Goal: Find specific page/section: Find specific page/section

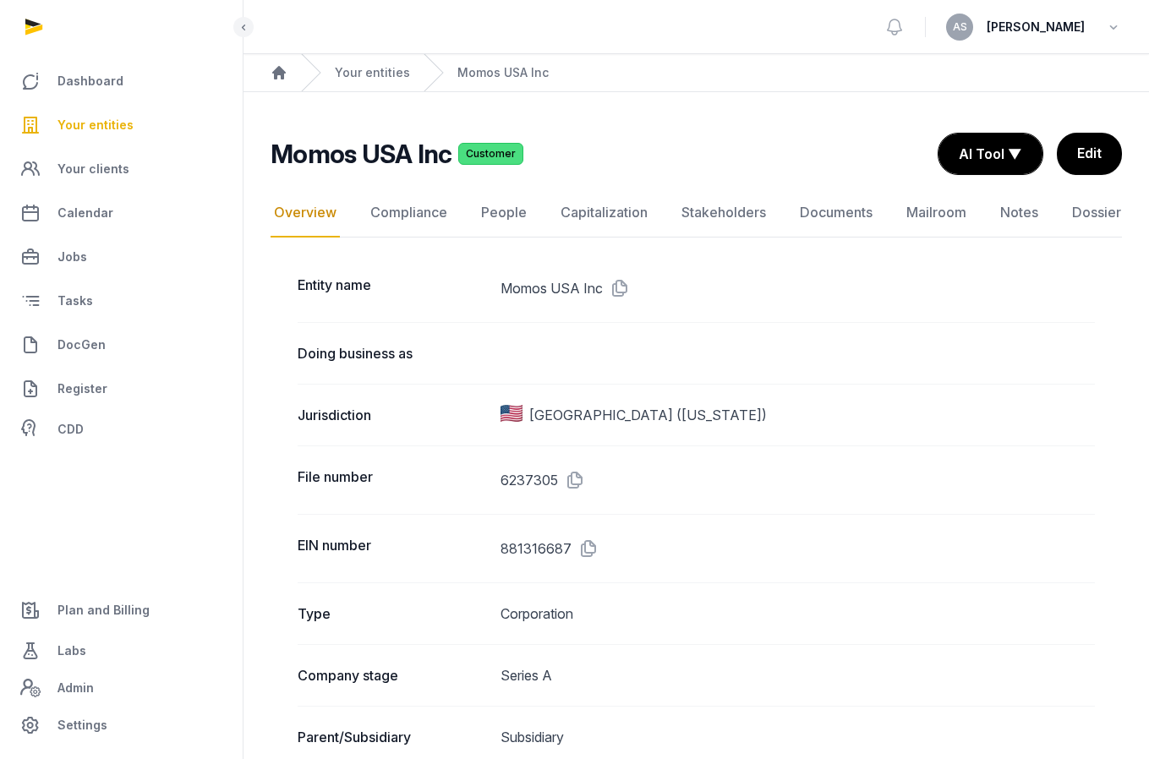
click at [114, 126] on span "Your entities" at bounding box center [95, 125] width 76 height 20
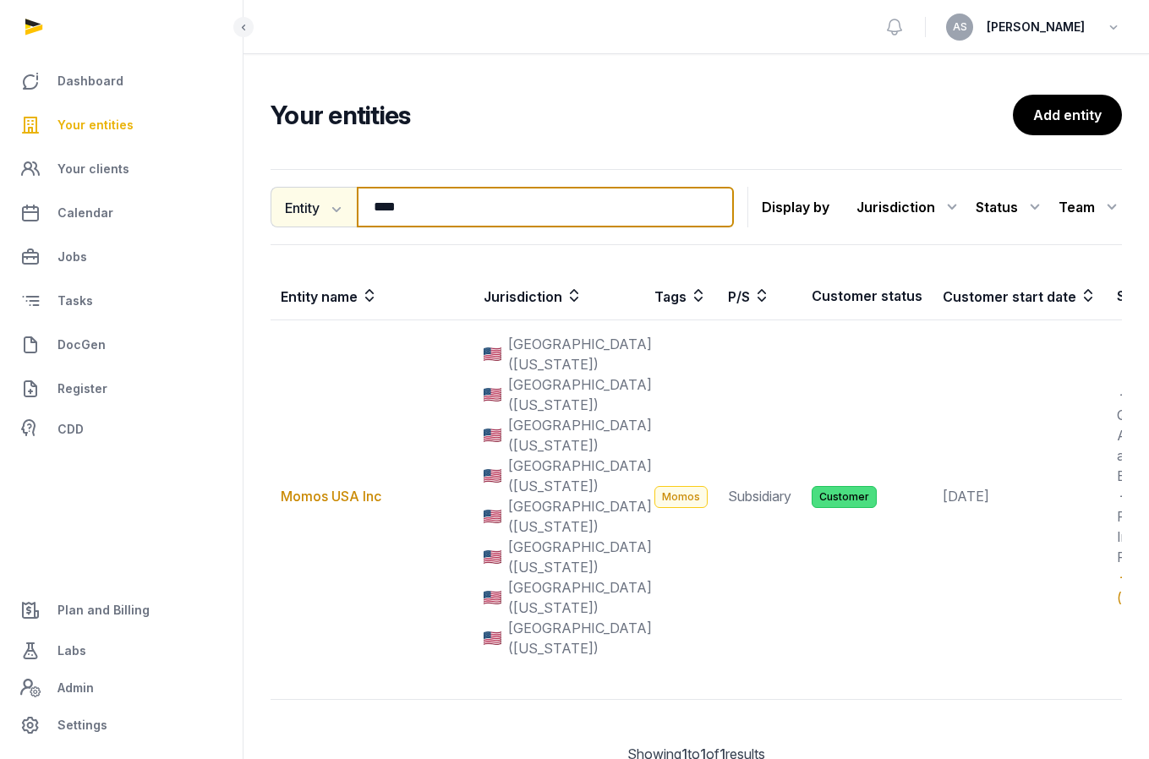
drag, startPoint x: 450, startPoint y: 215, endPoint x: 271, endPoint y: 203, distance: 178.7
click at [271, 203] on div "Entity Entity People Tags Services **** Search" at bounding box center [501, 207] width 463 height 41
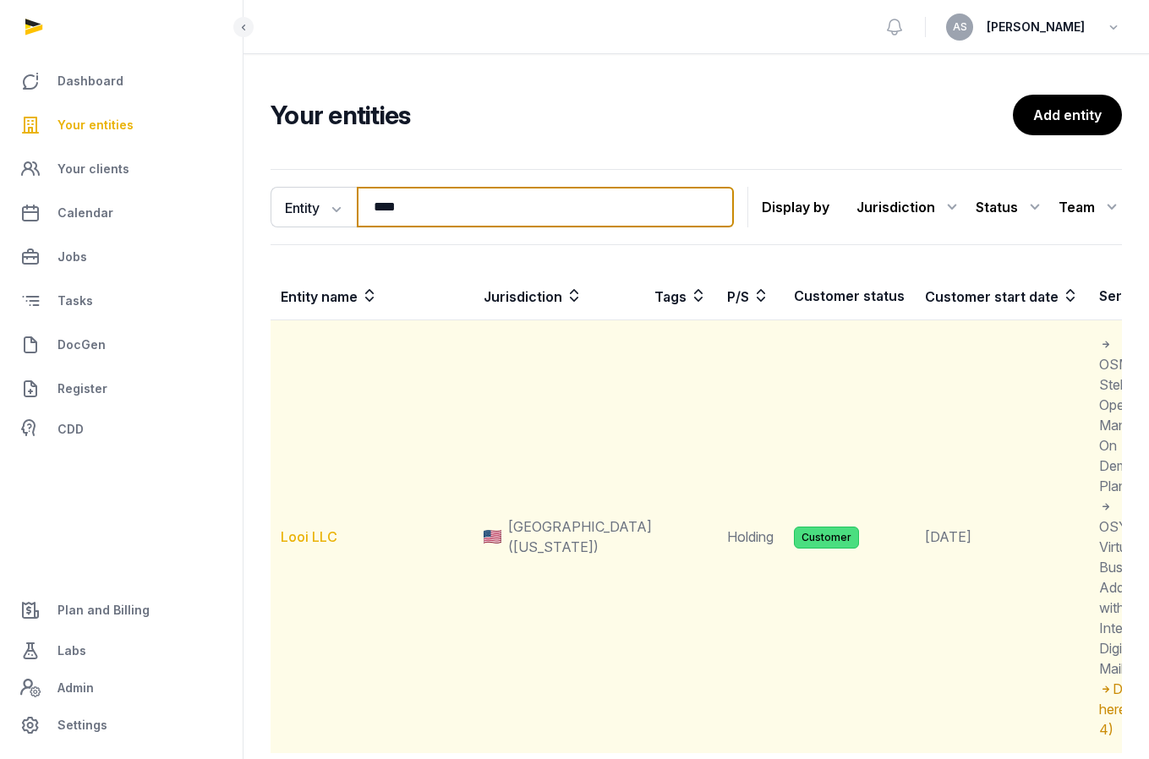
type input "****"
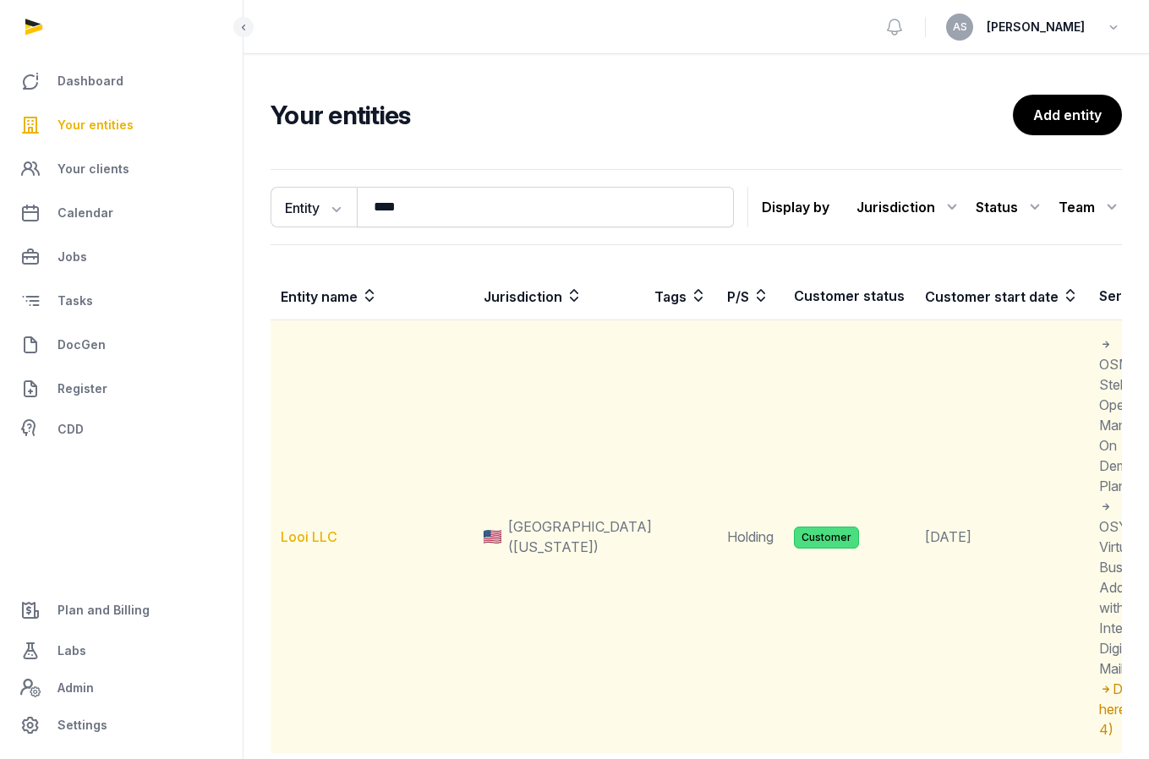
click at [313, 537] on link "Looi LLC" at bounding box center [309, 536] width 57 height 17
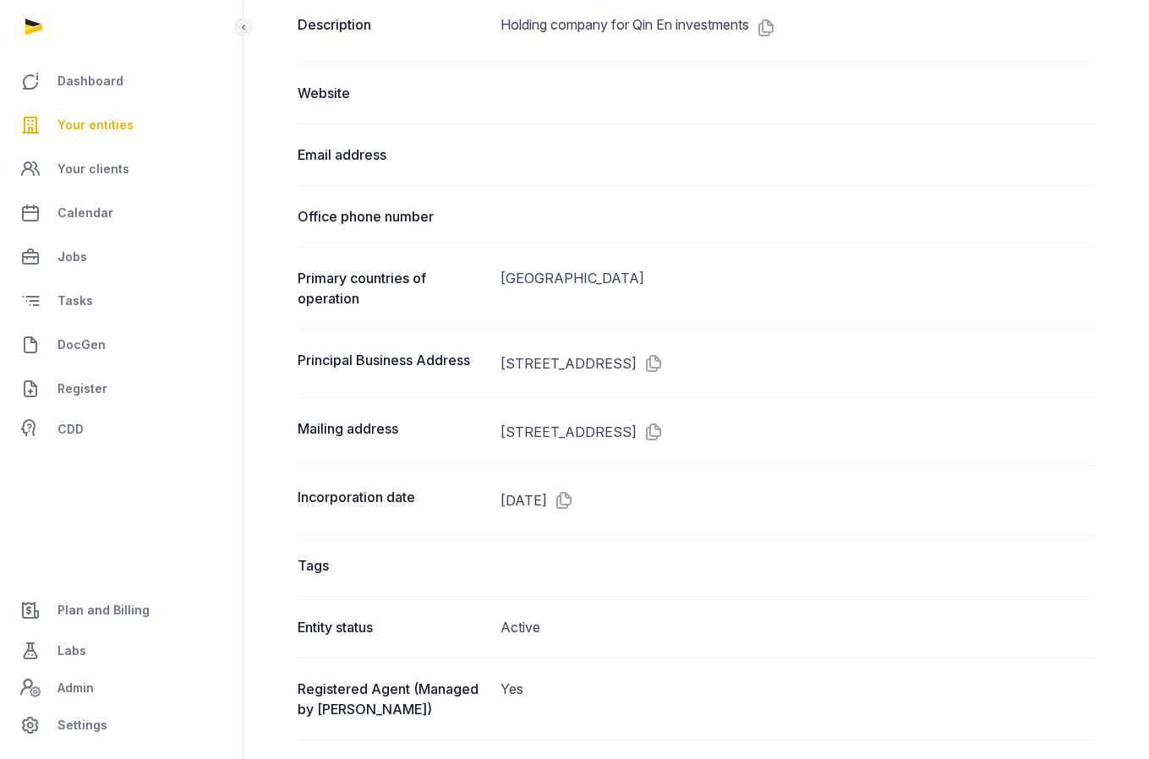
scroll to position [869, 0]
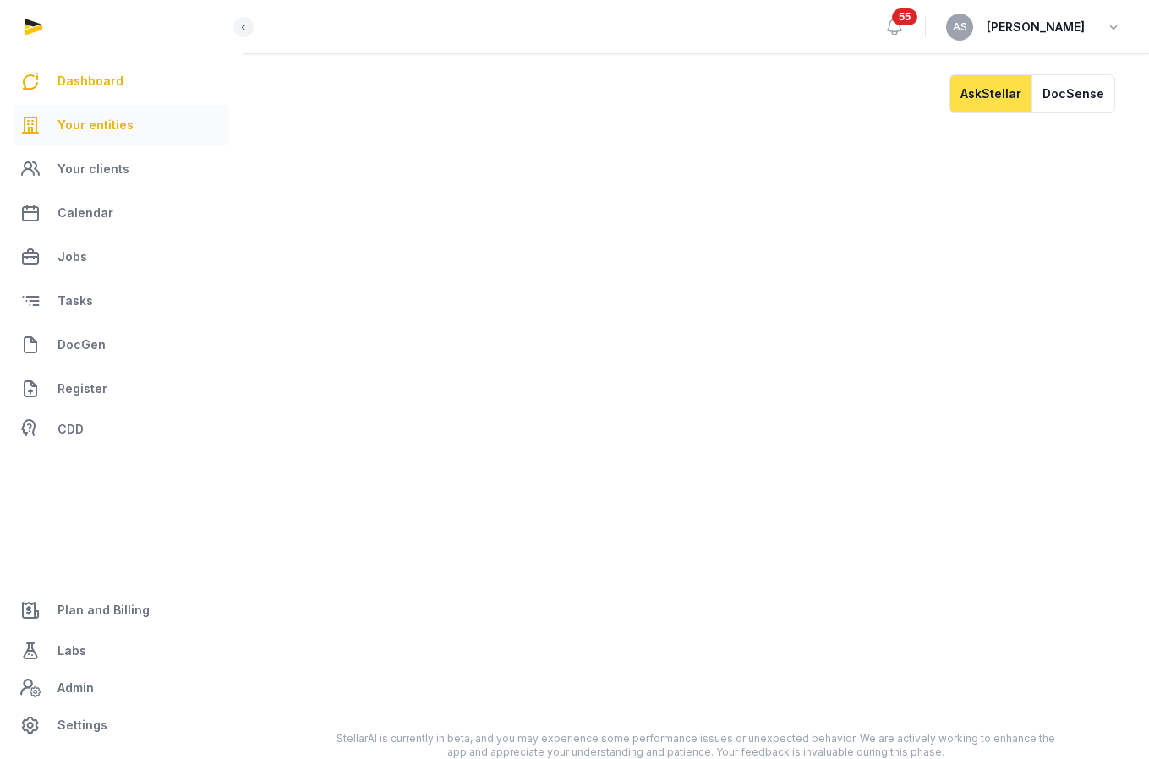
click at [100, 121] on span "Your entities" at bounding box center [95, 125] width 76 height 20
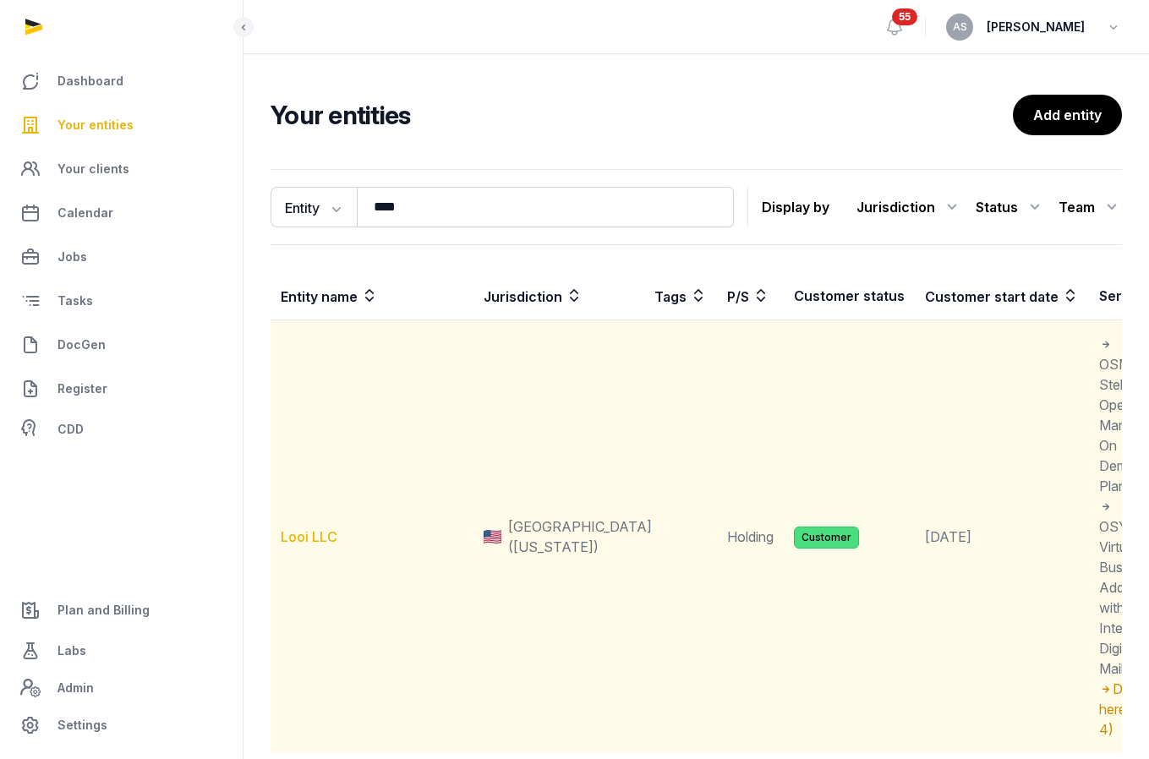
click at [308, 542] on link "Looi LLC" at bounding box center [309, 536] width 57 height 17
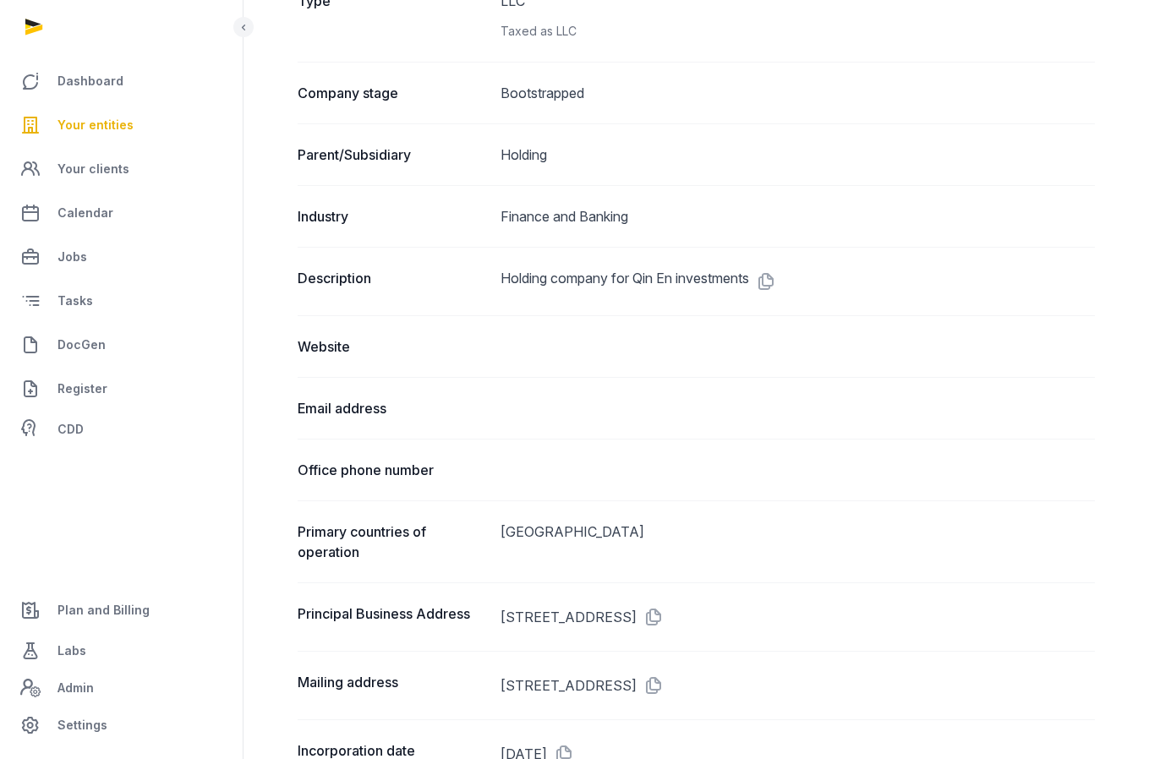
scroll to position [681, 0]
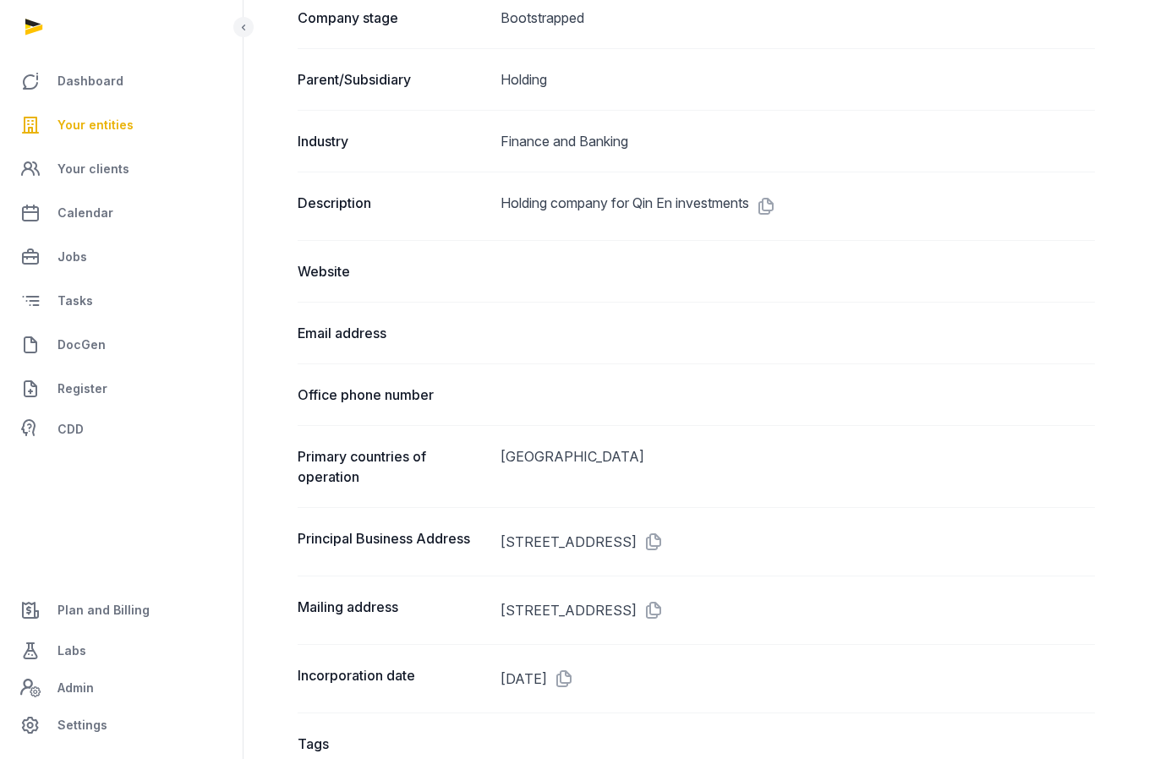
click at [874, 180] on div "Description Holding company for Qin En investments" at bounding box center [695, 206] width 797 height 68
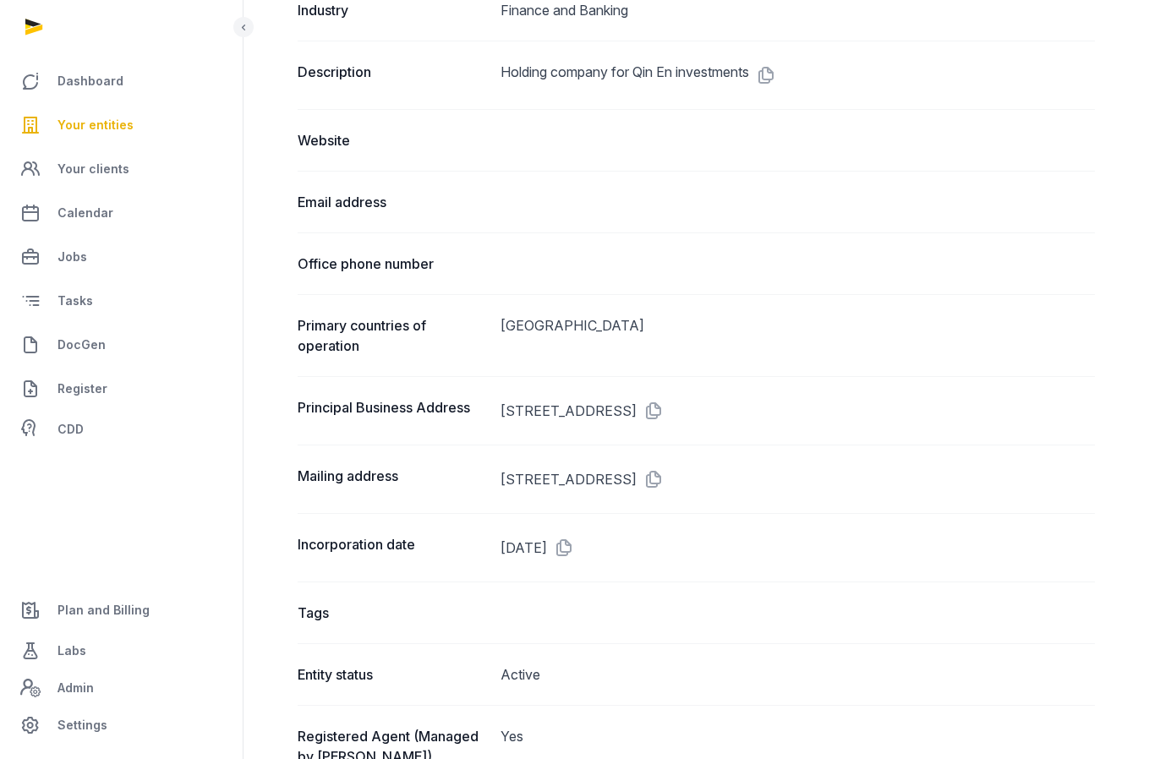
scroll to position [863, 0]
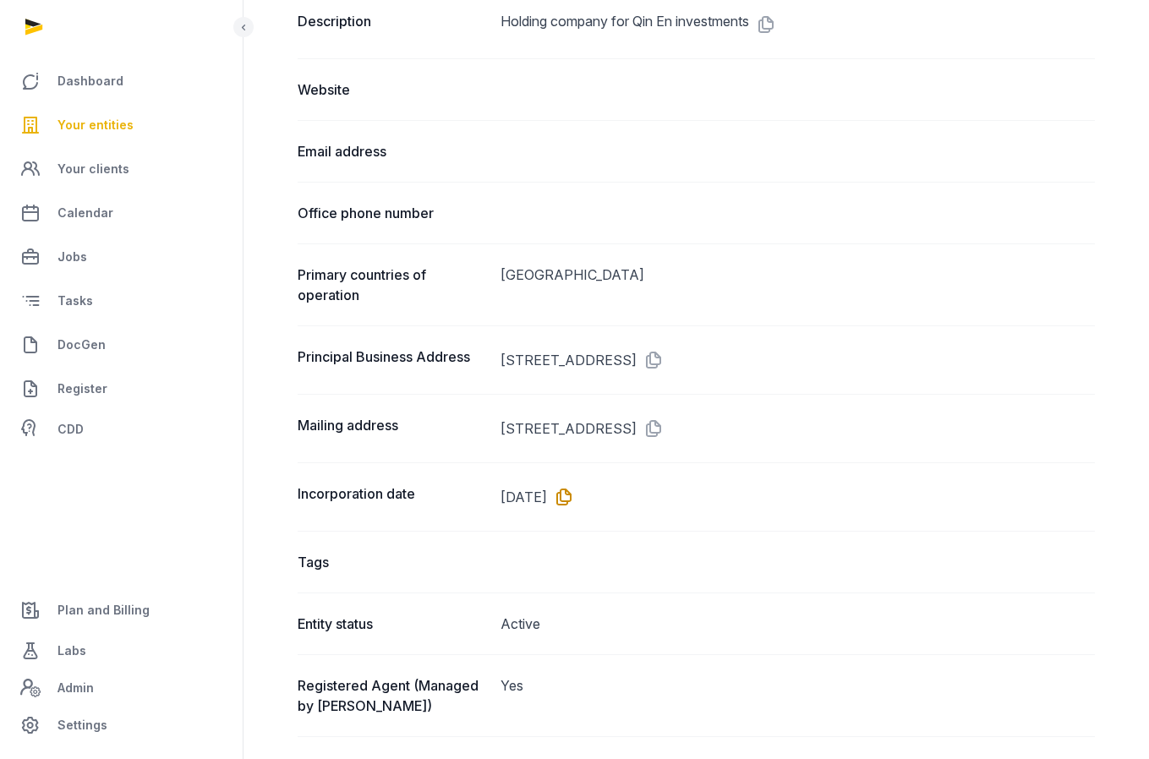
click at [574, 500] on icon at bounding box center [560, 496] width 27 height 27
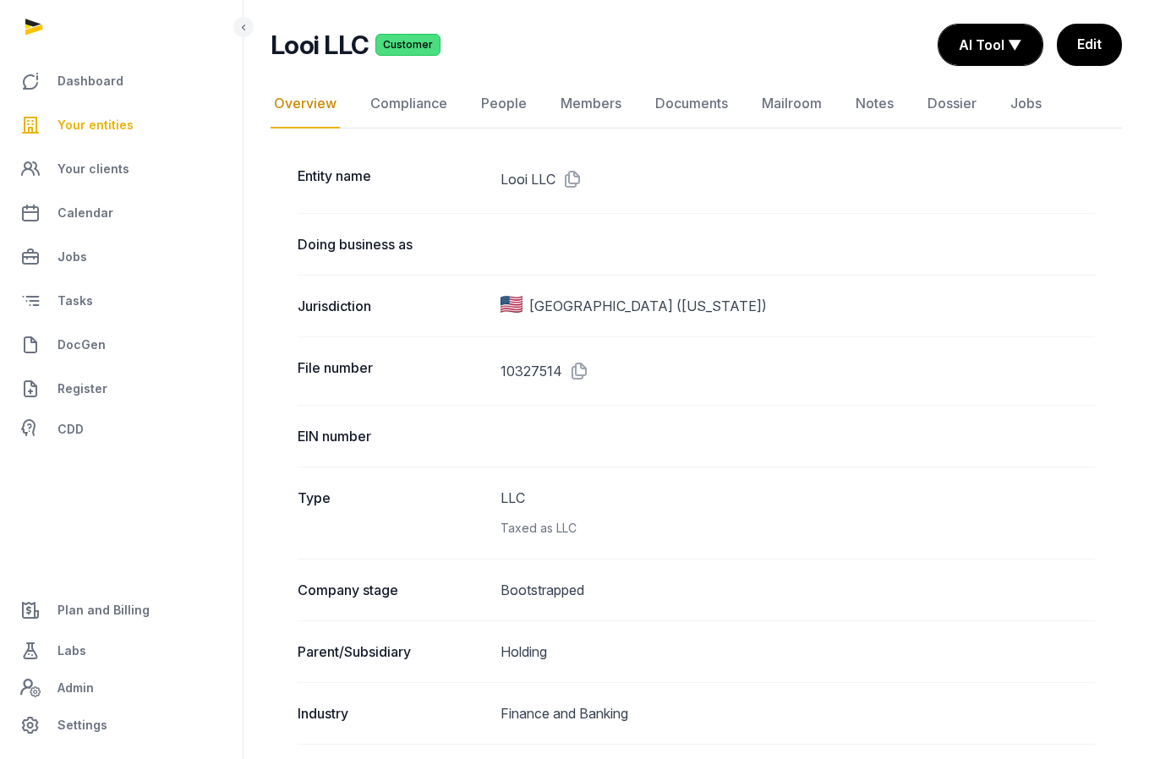
scroll to position [0, 0]
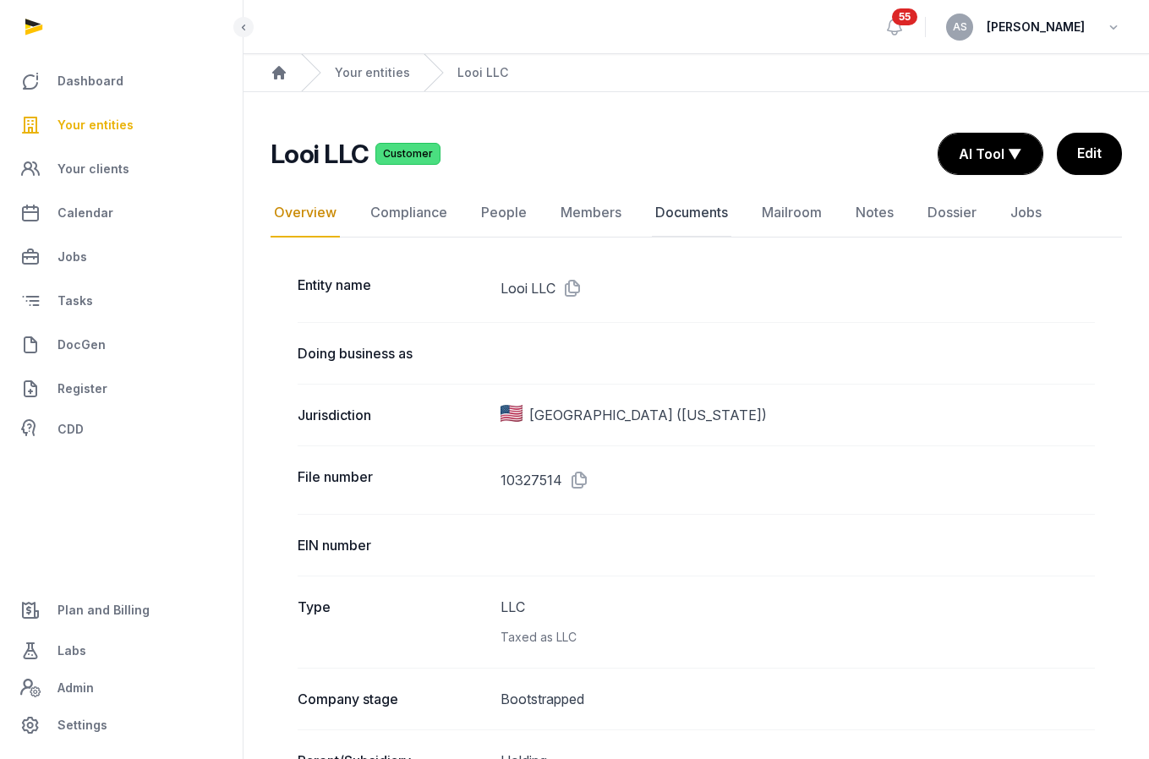
click at [678, 216] on link "Documents" at bounding box center [691, 212] width 79 height 49
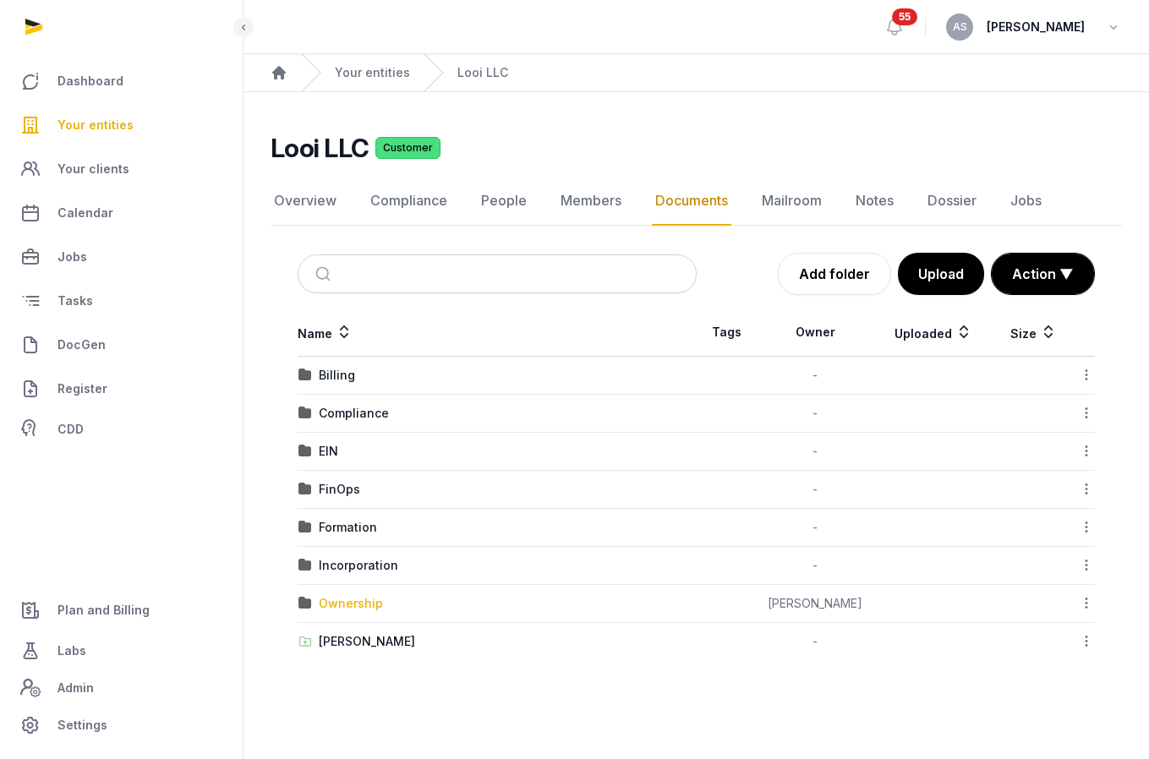
click at [353, 605] on div "Ownership" at bounding box center [351, 603] width 64 height 17
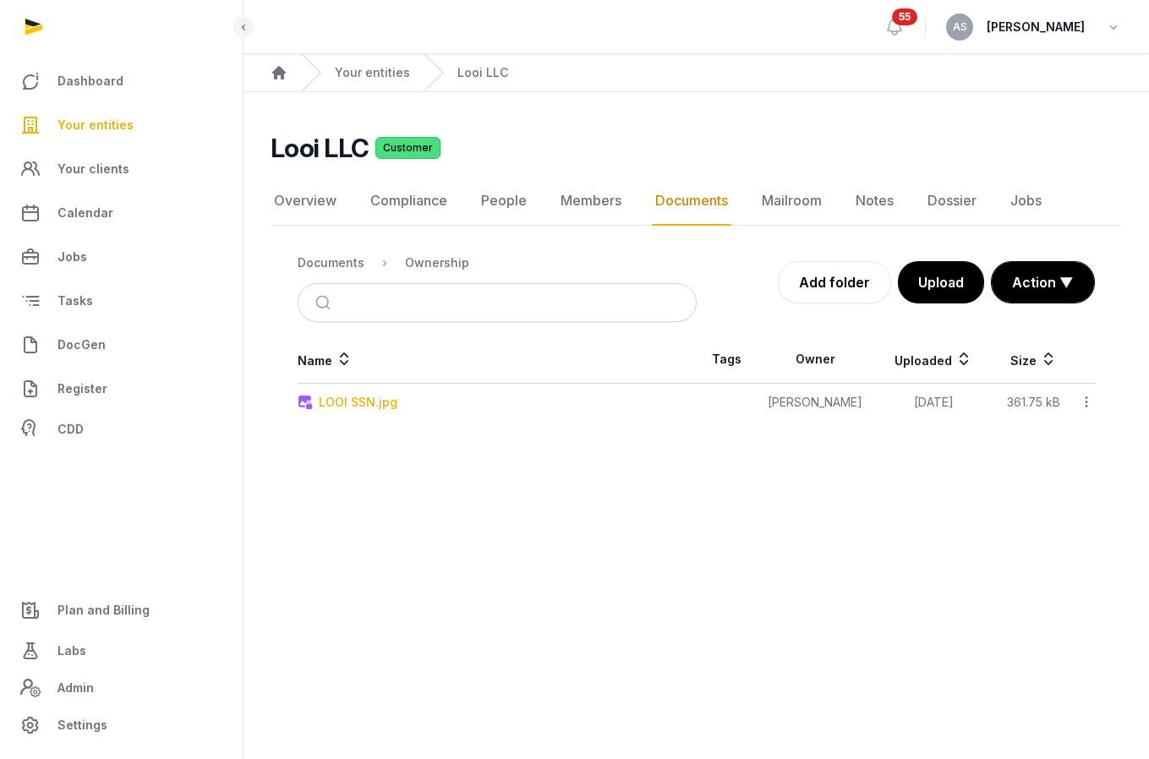
click at [366, 393] on td "LOOI SSN.jpg" at bounding box center [496, 403] width 399 height 38
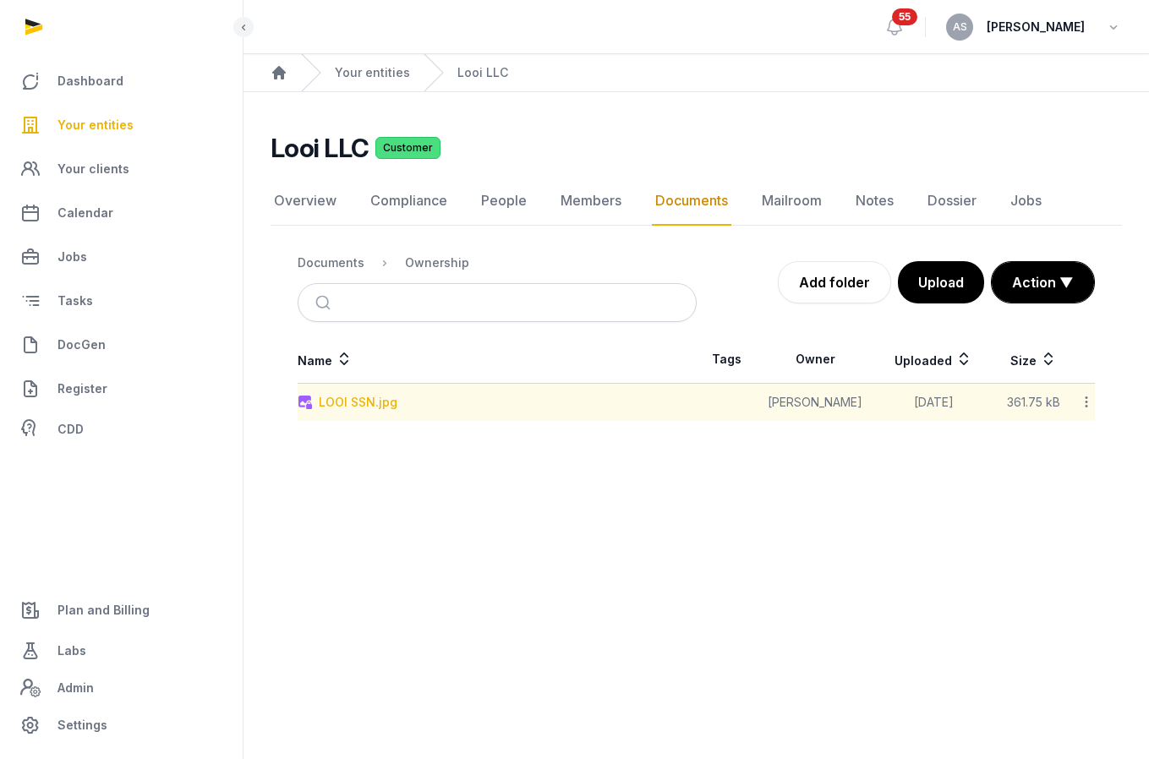
click at [359, 403] on div "LOOI SSN.jpg" at bounding box center [358, 402] width 79 height 17
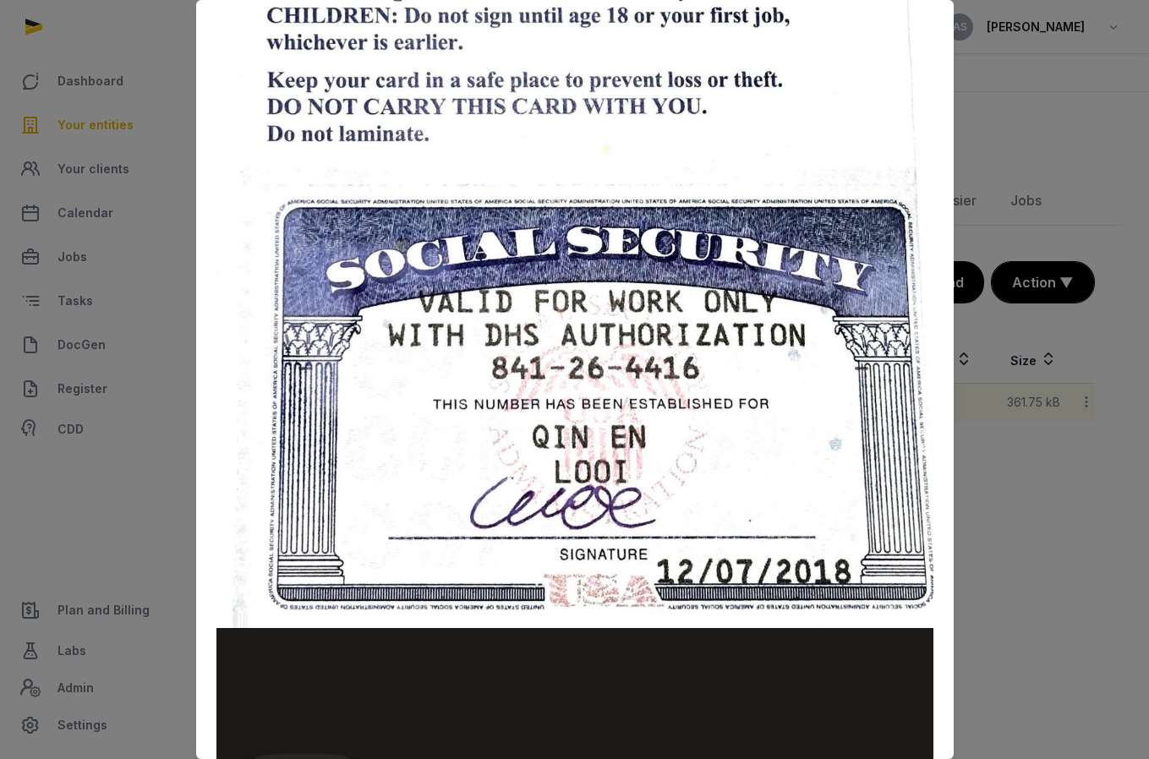
scroll to position [603, 0]
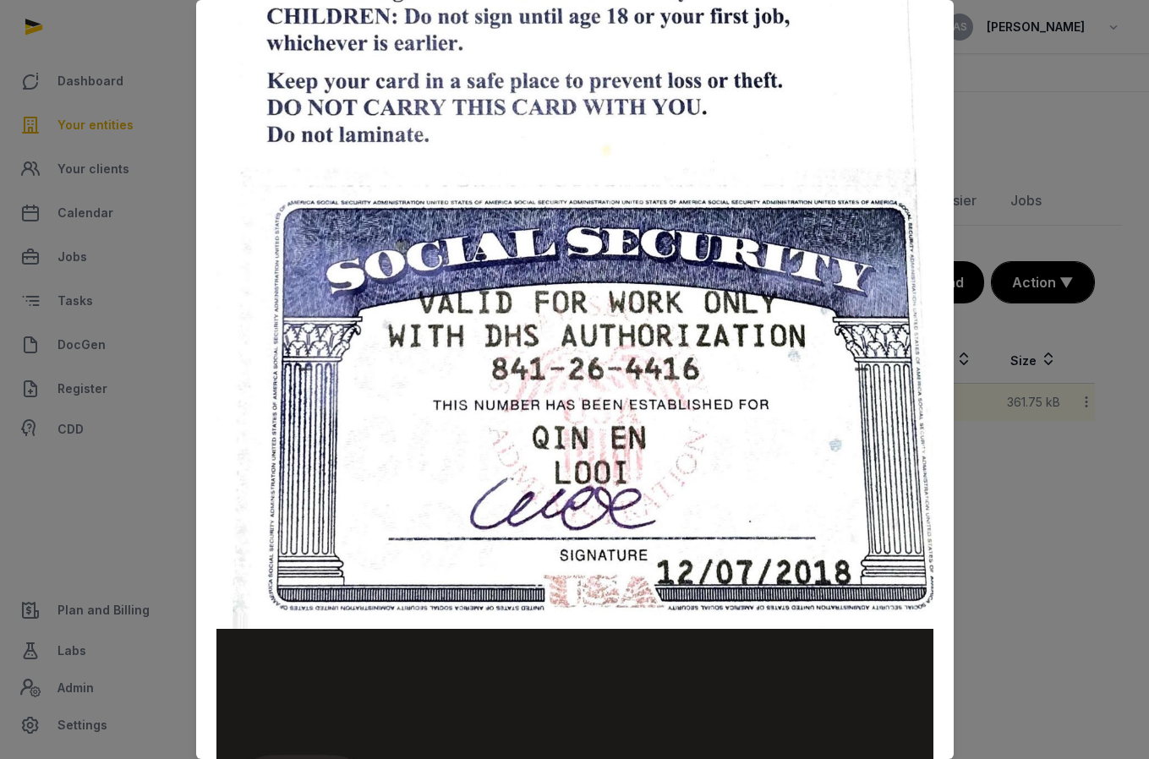
click at [1023, 106] on div at bounding box center [574, 379] width 1149 height 759
click at [1015, 151] on div at bounding box center [574, 379] width 1149 height 759
click at [814, 126] on img at bounding box center [574, 228] width 717 height 1553
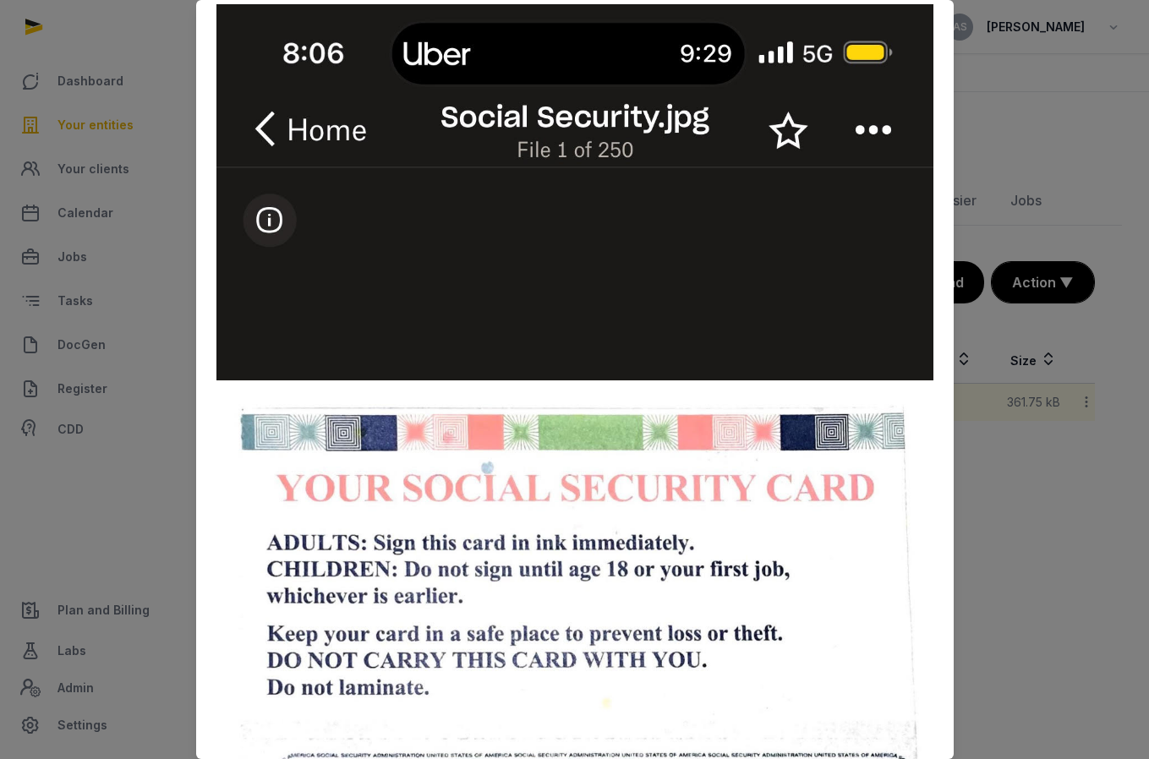
scroll to position [0, 0]
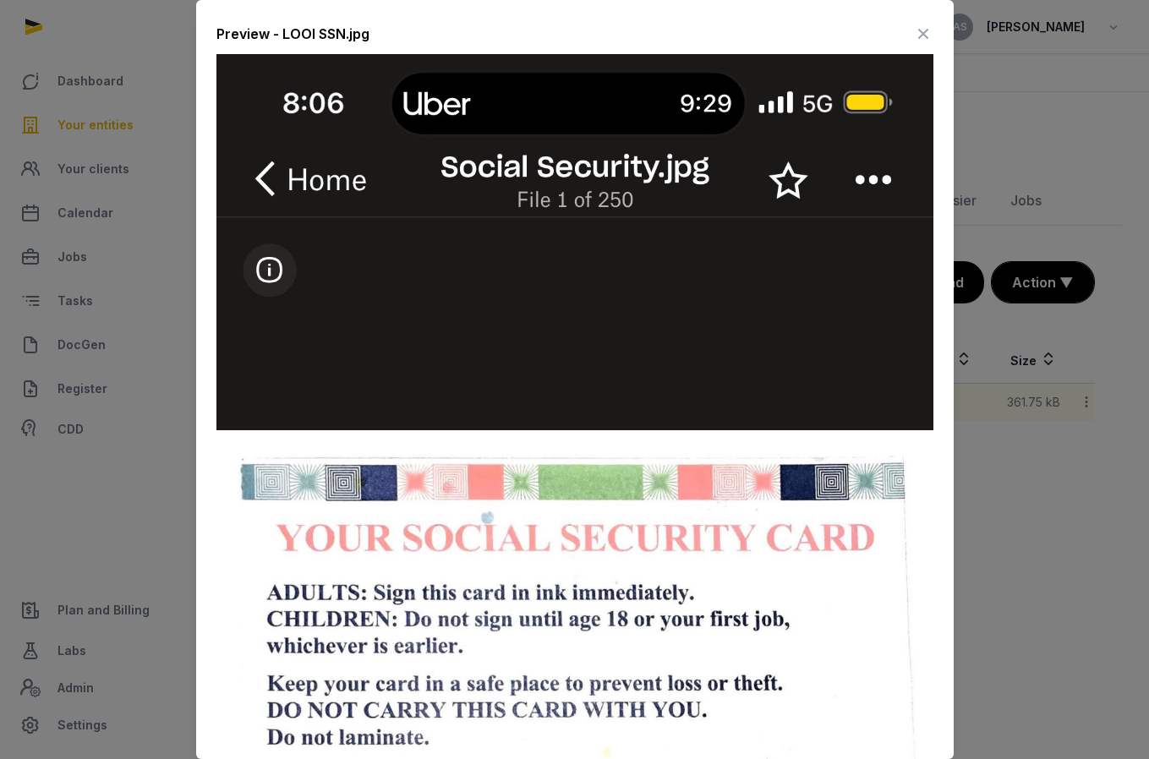
click at [917, 34] on icon at bounding box center [923, 33] width 20 height 27
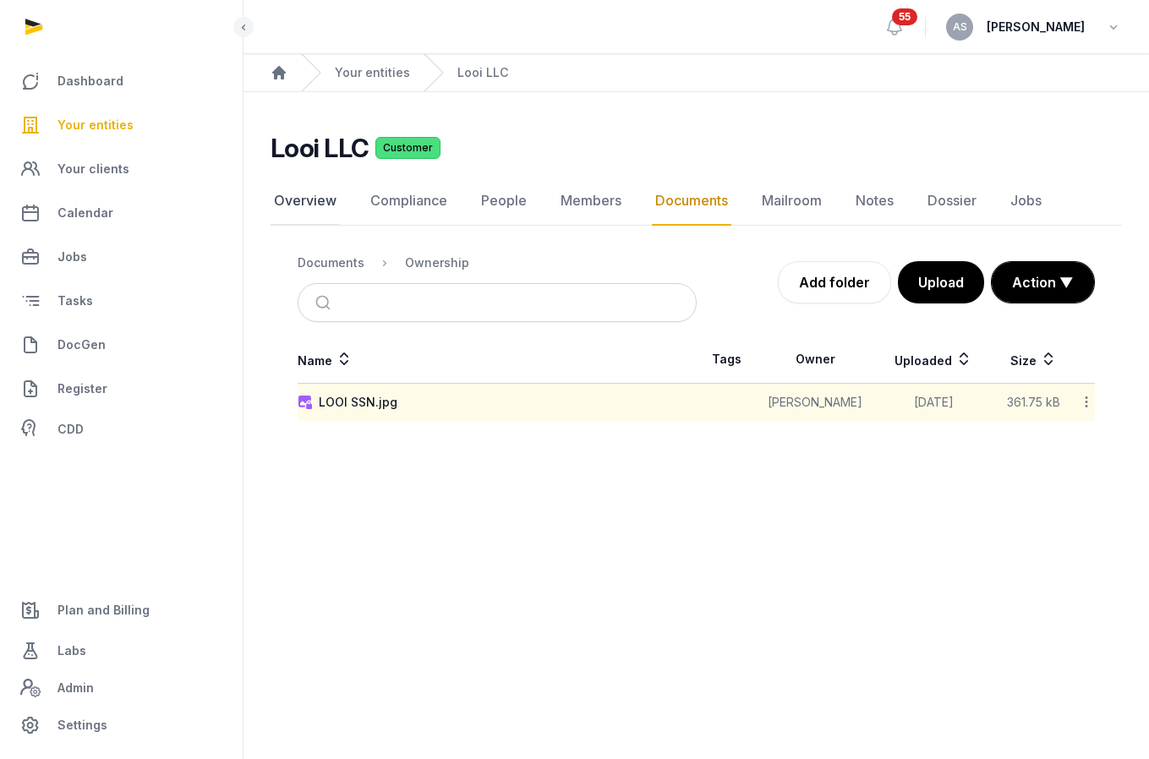
click at [317, 205] on link "Overview" at bounding box center [304, 201] width 69 height 49
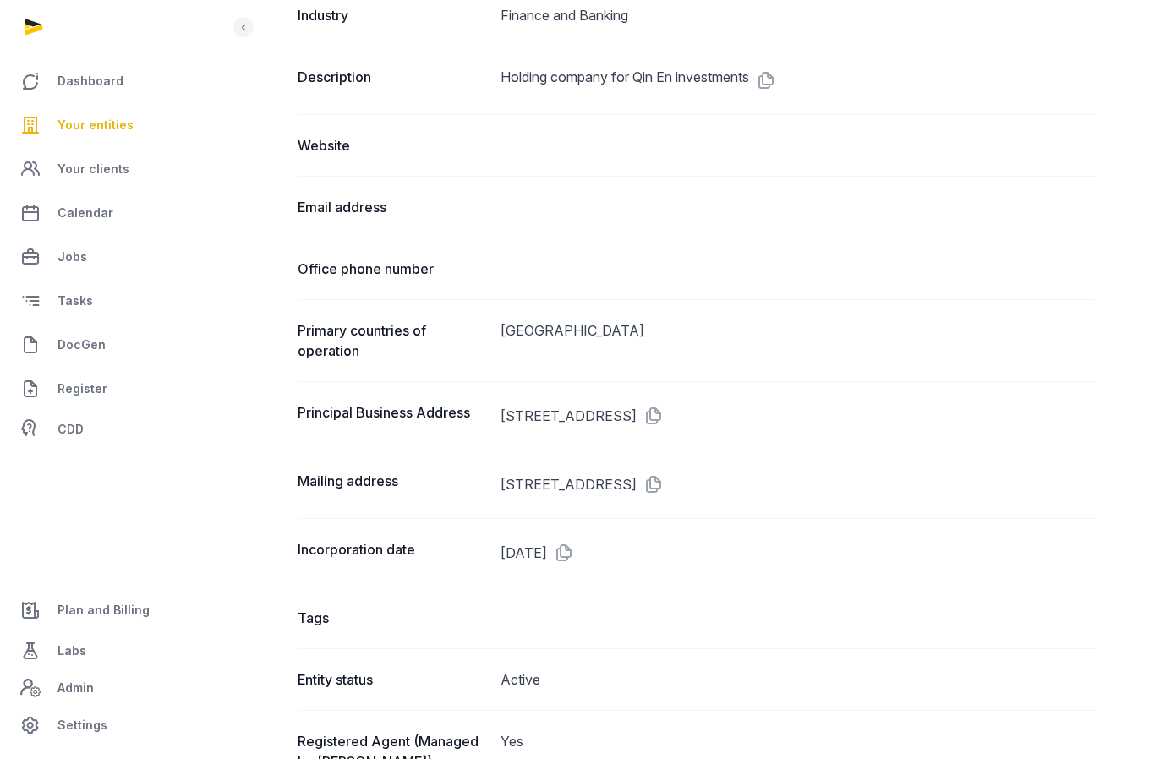
scroll to position [817, 0]
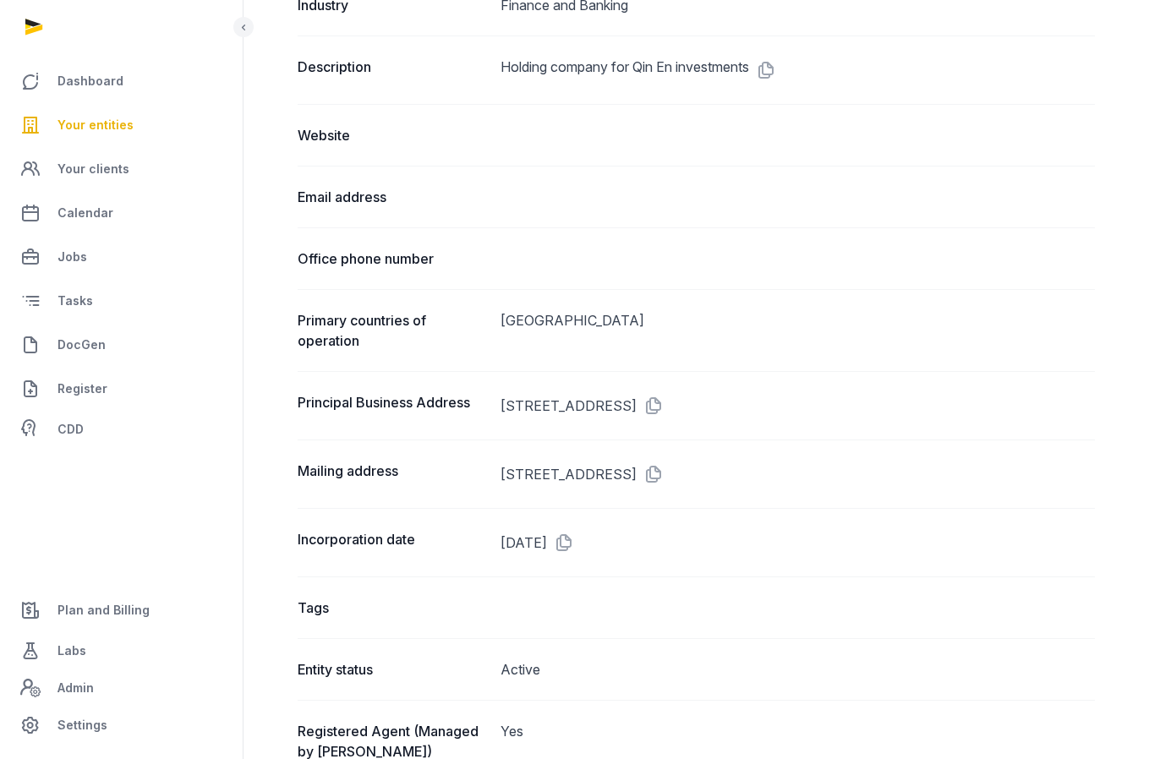
drag, startPoint x: 712, startPoint y: 402, endPoint x: 513, endPoint y: 393, distance: 198.8
click at [512, 395] on dd "[STREET_ADDRESS]" at bounding box center [797, 405] width 594 height 27
copy dd "800 N KING ST SUITE 304 #3540"
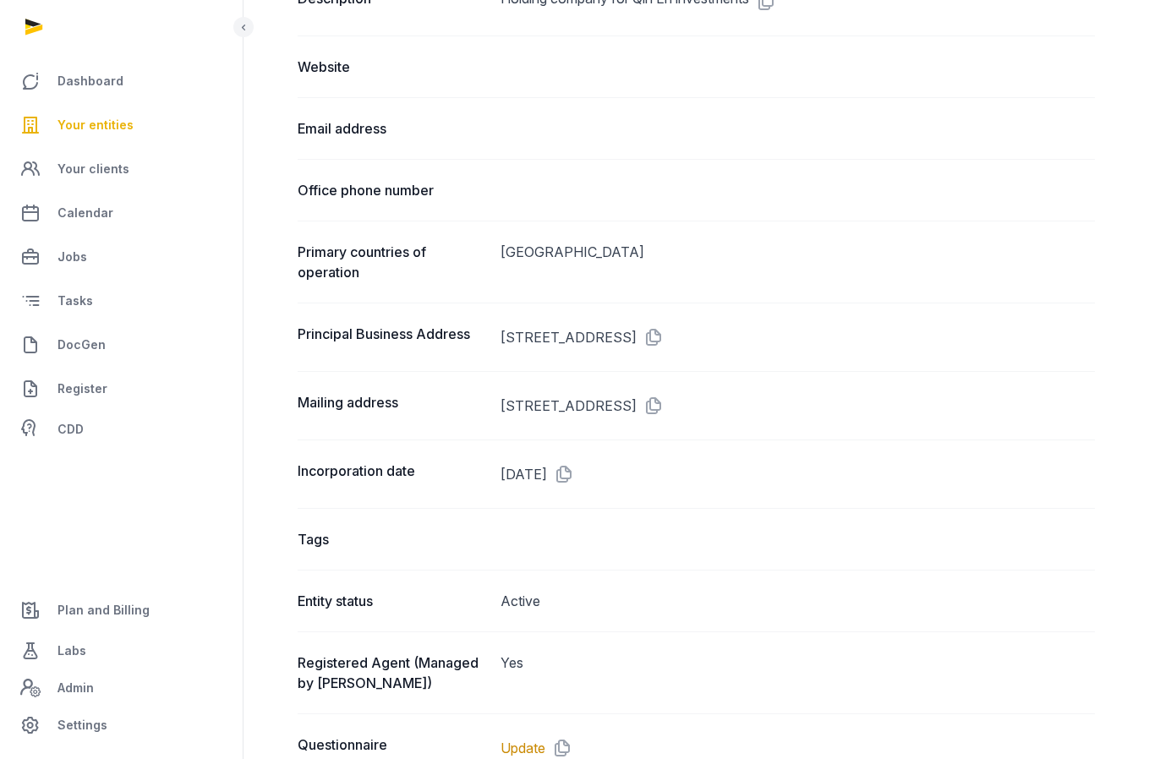
scroll to position [888, 0]
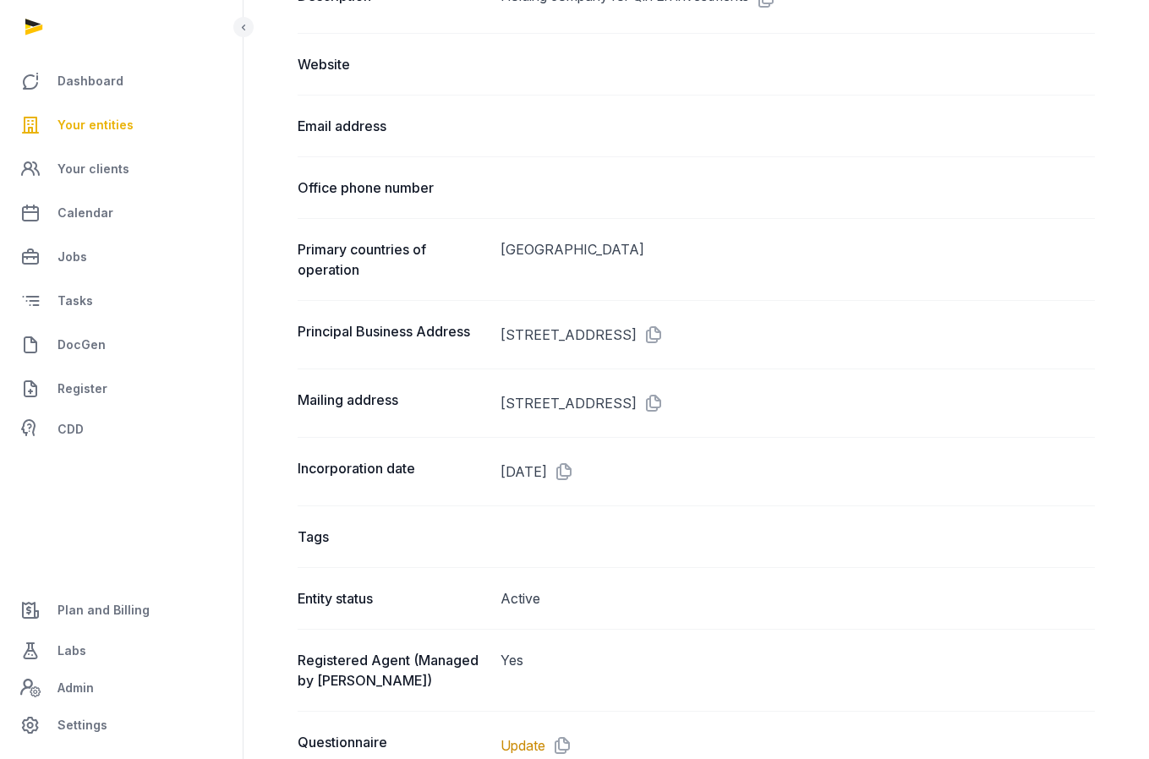
drag, startPoint x: 882, startPoint y: 336, endPoint x: 846, endPoint y: 333, distance: 36.5
click at [846, 333] on dd "[STREET_ADDRESS]" at bounding box center [797, 334] width 594 height 27
drag, startPoint x: 846, startPoint y: 335, endPoint x: 880, endPoint y: 338, distance: 34.0
click at [880, 338] on dd "[STREET_ADDRESS]" at bounding box center [797, 334] width 594 height 27
copy dd "19801"
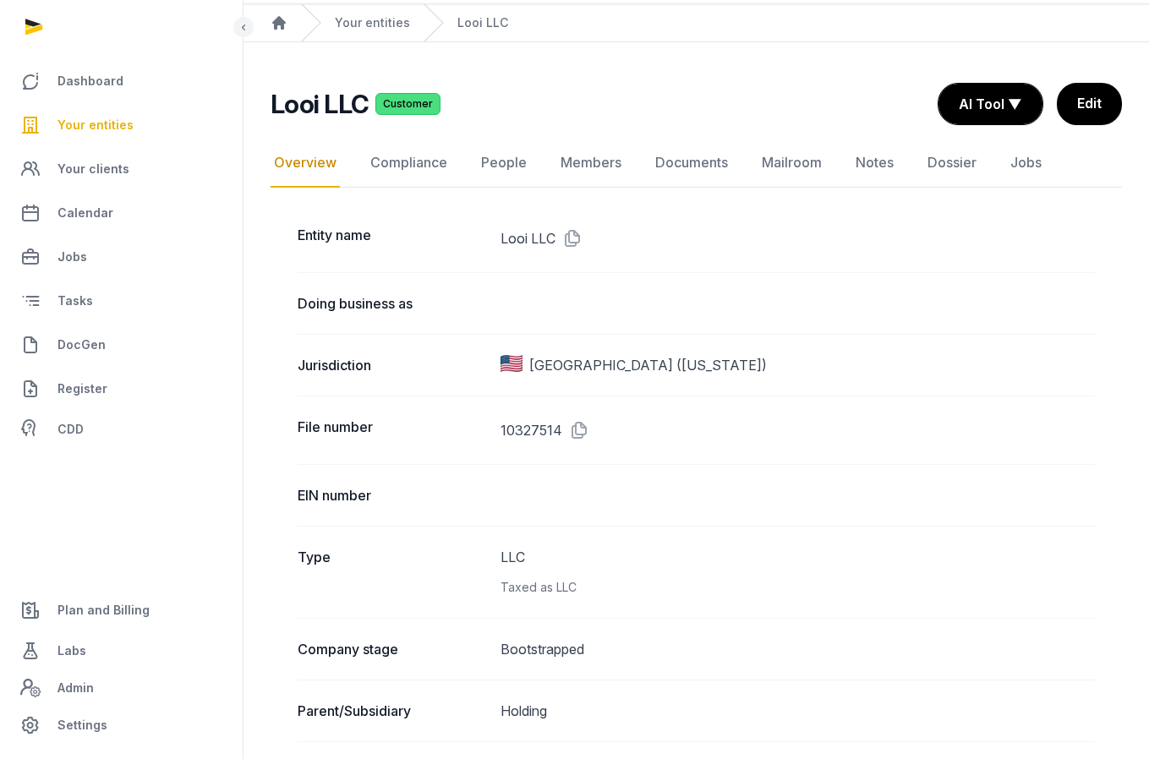
scroll to position [0, 0]
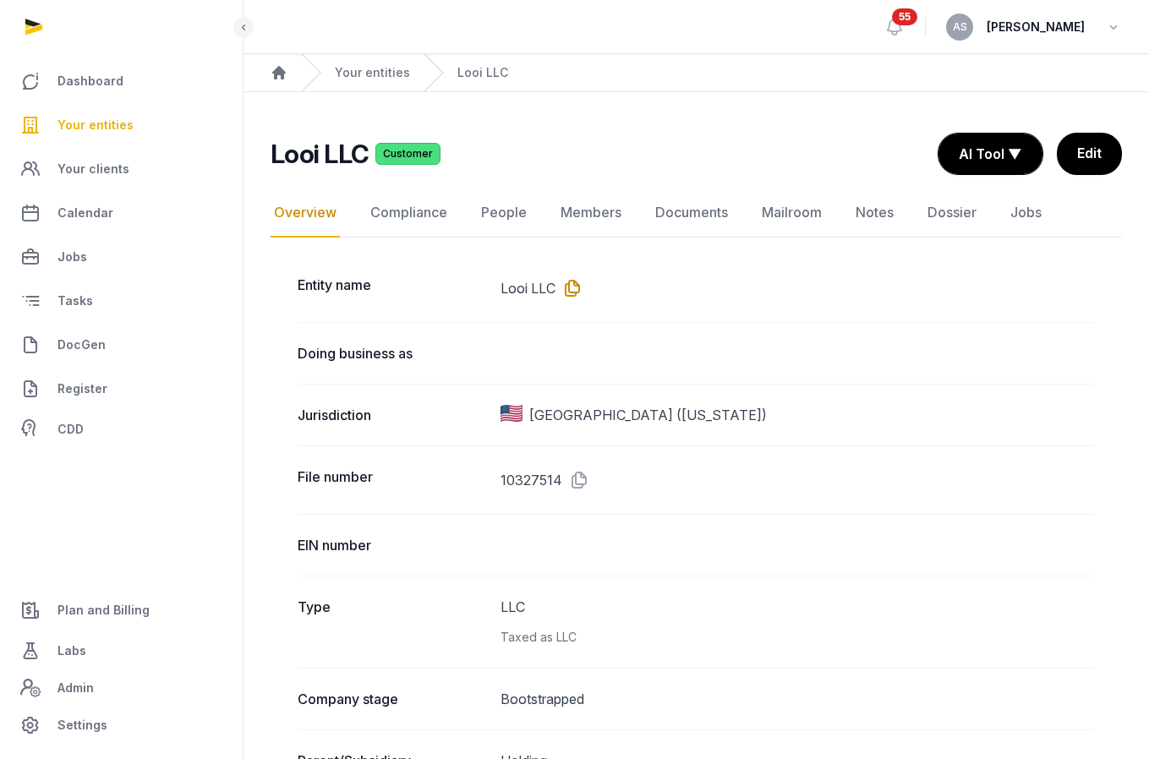
click at [570, 289] on icon at bounding box center [568, 288] width 27 height 27
click at [635, 198] on nav "Overview Compliance People Members Documents Mailroom Notes Dossier Jobs" at bounding box center [695, 212] width 851 height 49
click at [669, 202] on link "Documents" at bounding box center [691, 212] width 79 height 49
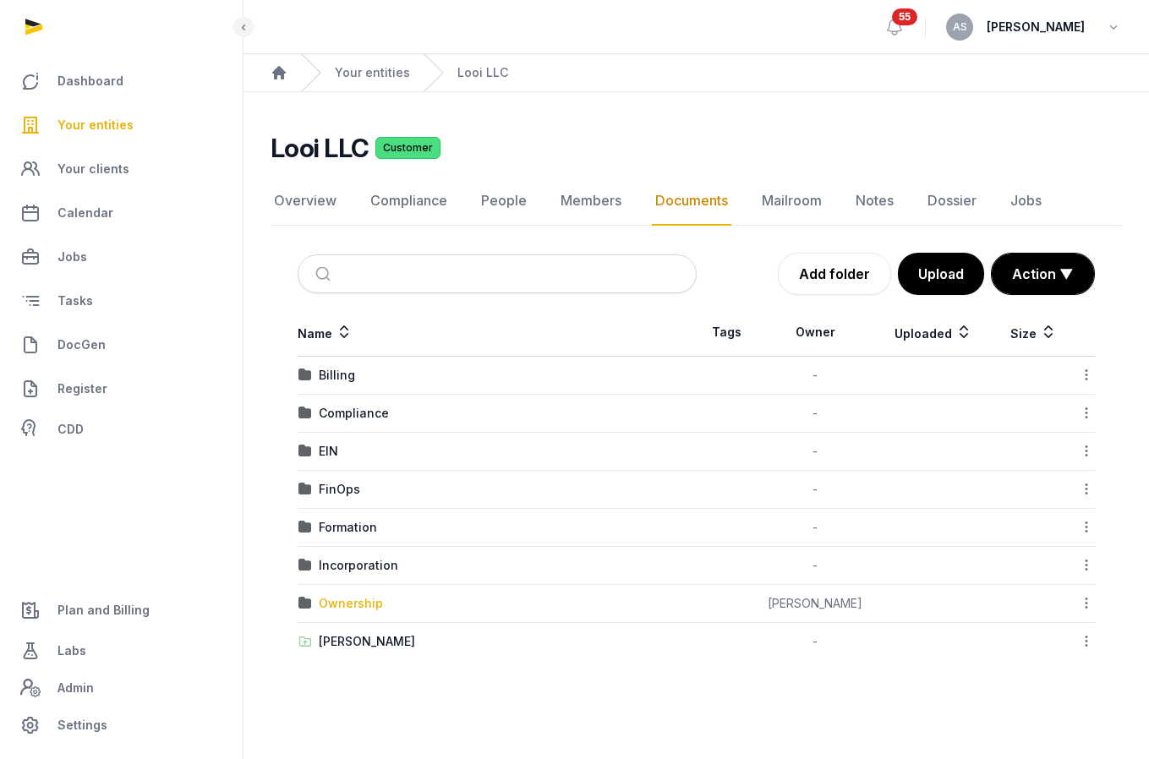
click at [351, 610] on div "Ownership" at bounding box center [351, 603] width 64 height 17
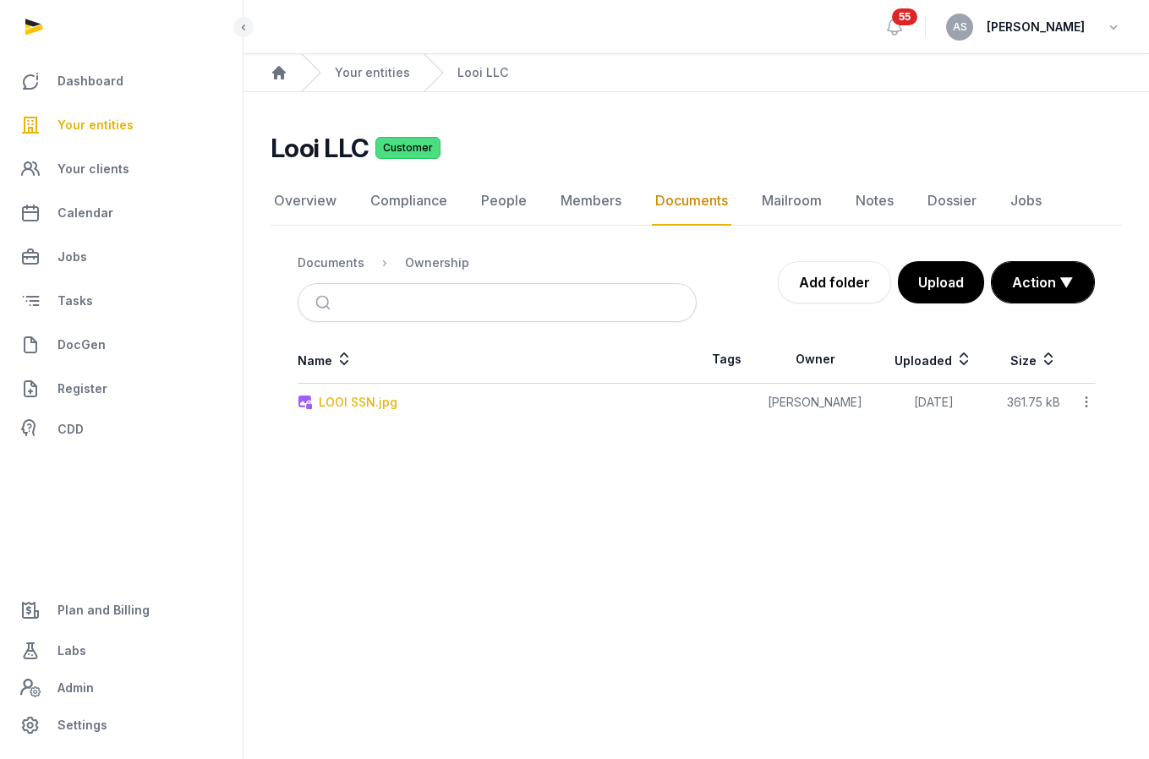
click at [373, 407] on div "LOOI SSN.jpg" at bounding box center [358, 402] width 79 height 17
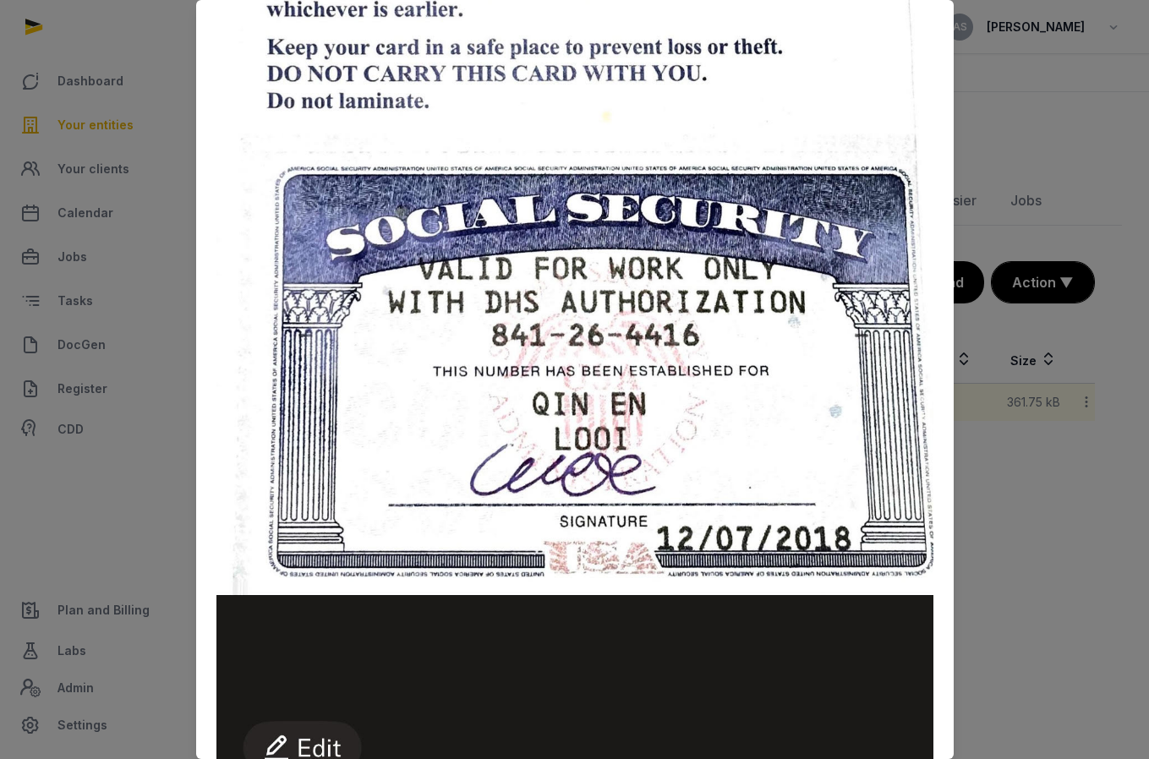
scroll to position [649, 0]
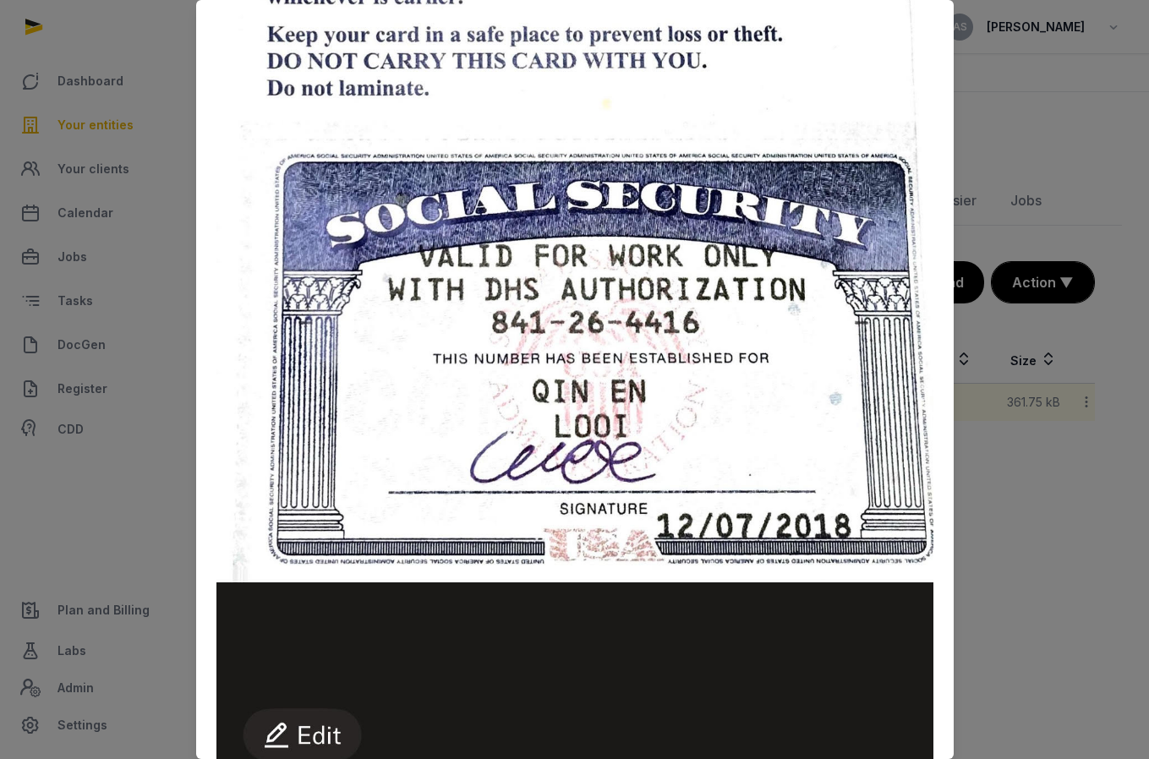
click at [984, 83] on div at bounding box center [574, 379] width 1149 height 759
click at [973, 124] on div at bounding box center [574, 379] width 1149 height 759
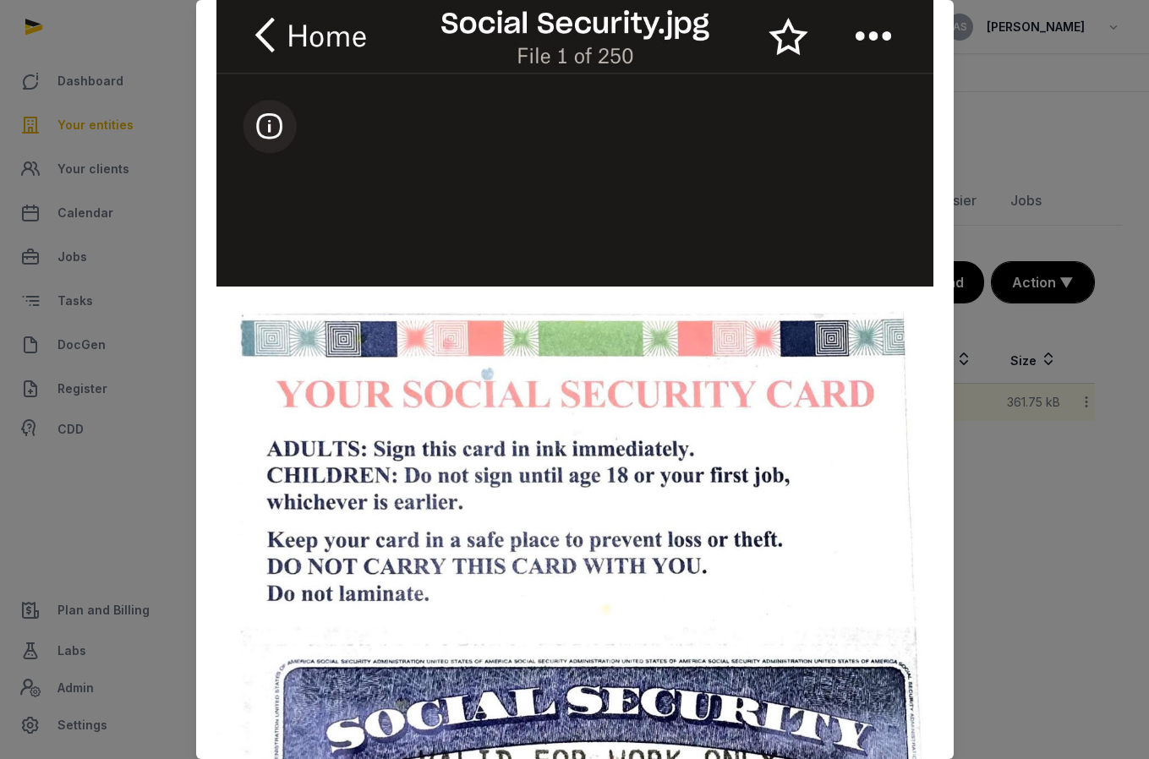
scroll to position [0, 0]
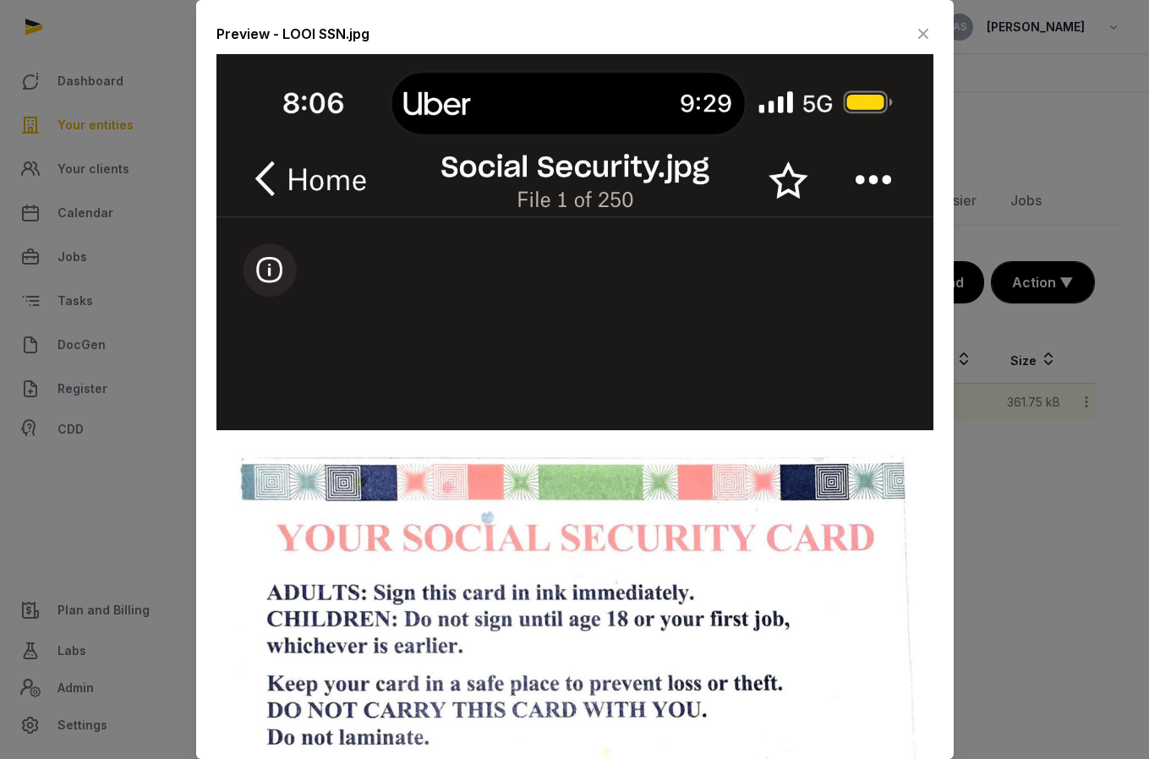
click at [920, 38] on icon at bounding box center [923, 33] width 20 height 27
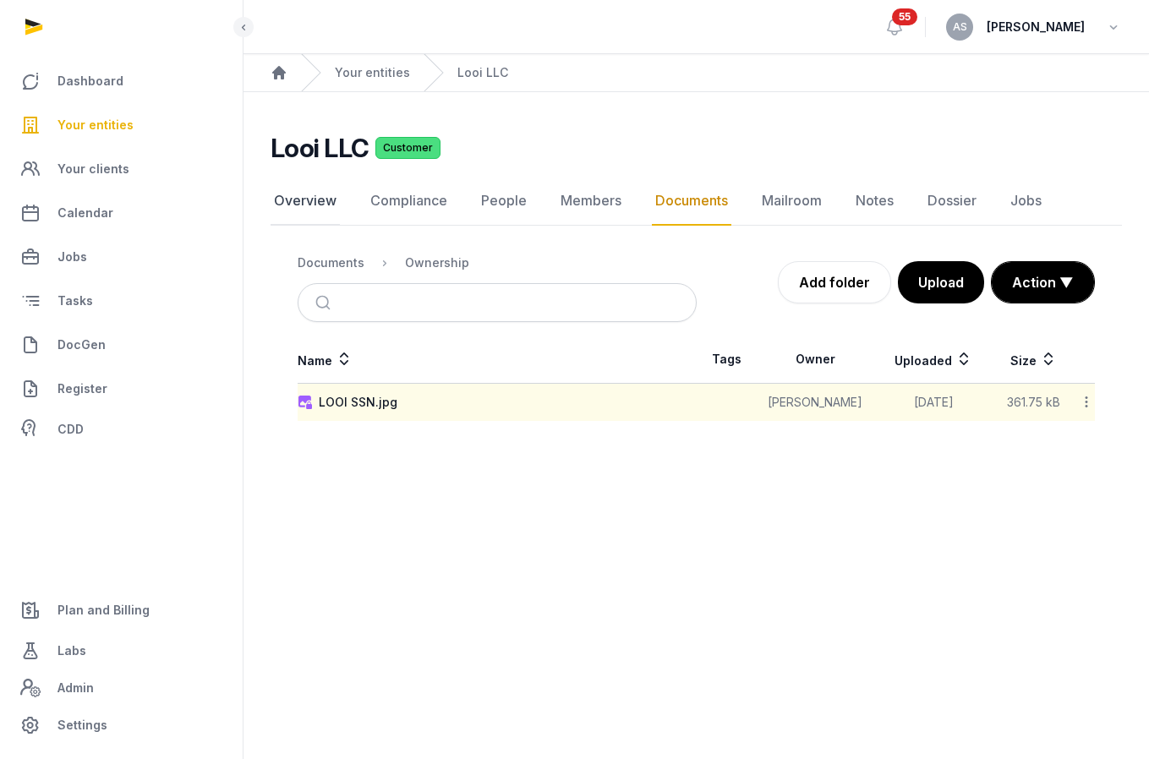
click at [328, 199] on link "Overview" at bounding box center [304, 201] width 69 height 49
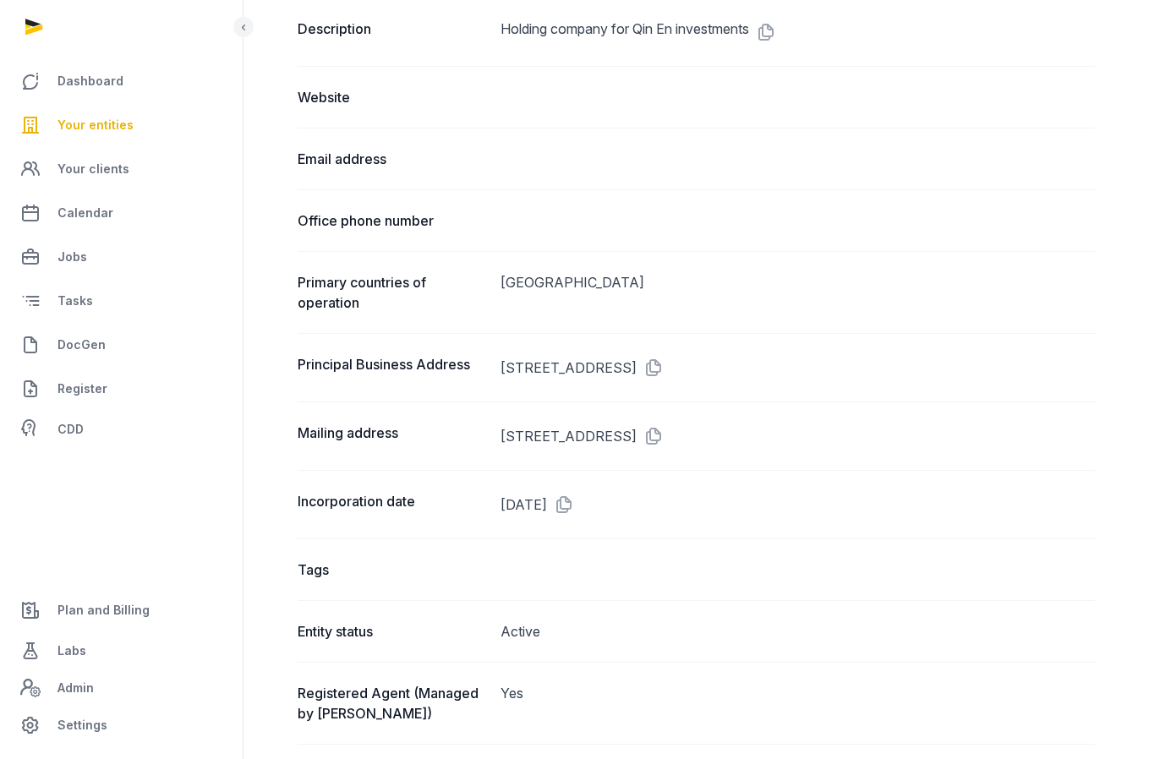
scroll to position [865, 0]
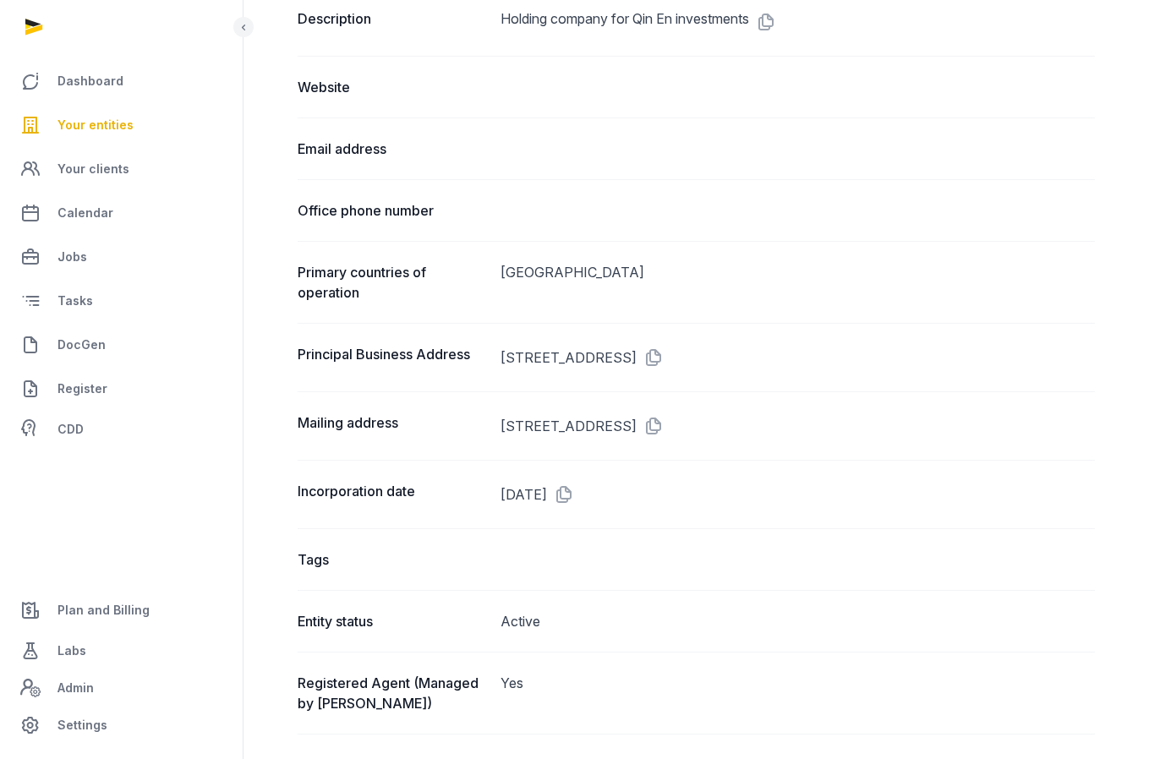
drag, startPoint x: 714, startPoint y: 353, endPoint x: 494, endPoint y: 356, distance: 220.6
click at [494, 356] on div "Principal Business Address 800 N KING ST SUITE 304 #3540, WILMINGTON, DE, 19801" at bounding box center [695, 357] width 797 height 68
copy dd "800 N KING ST SUITE 304 #3540"
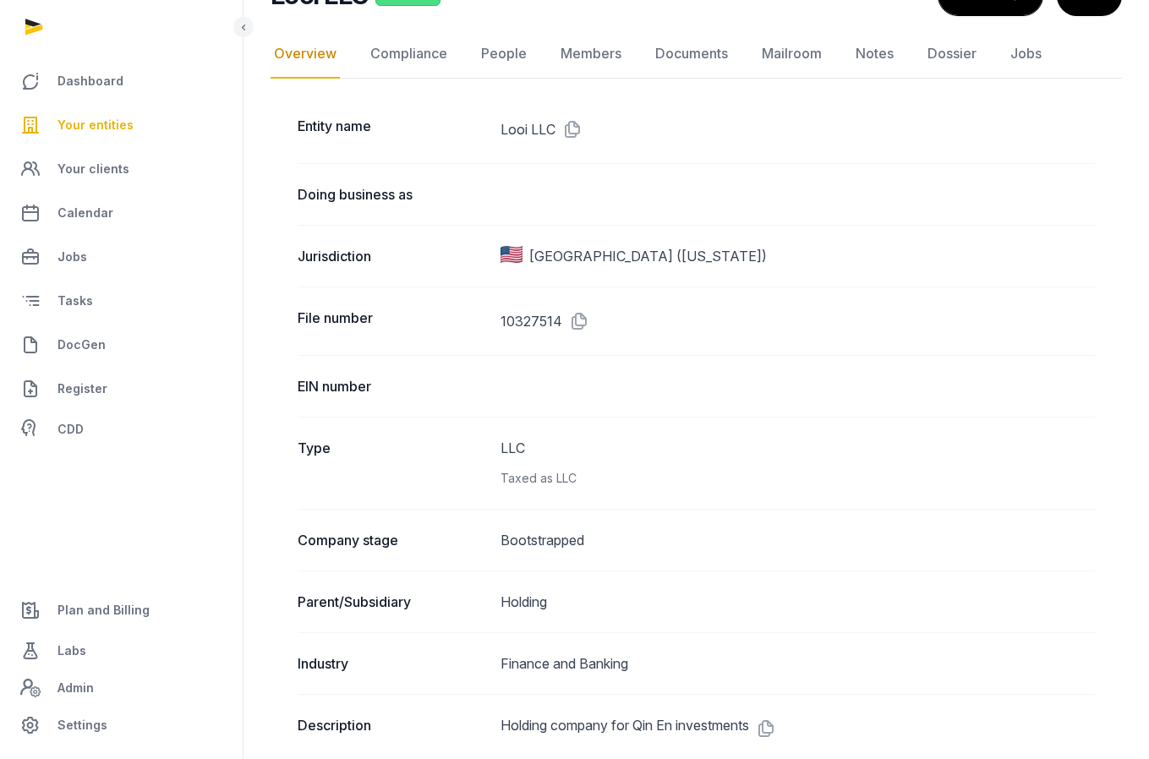
scroll to position [134, 0]
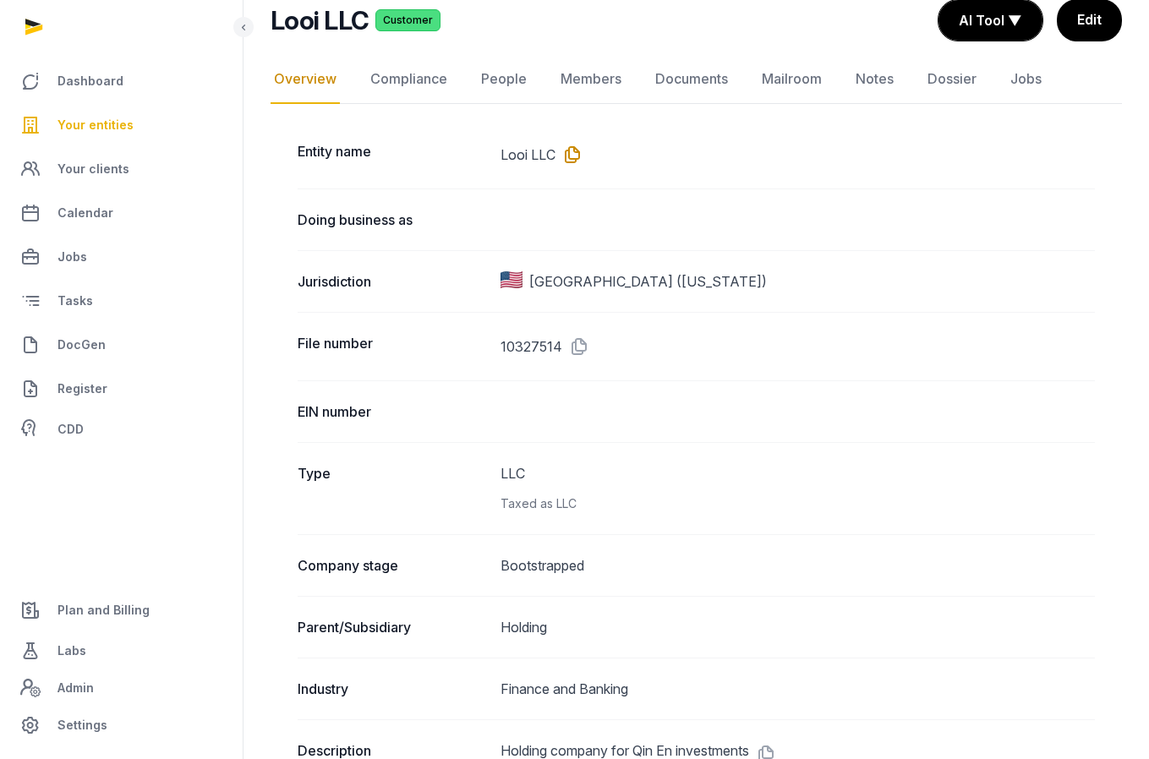
click at [570, 154] on icon at bounding box center [568, 154] width 27 height 27
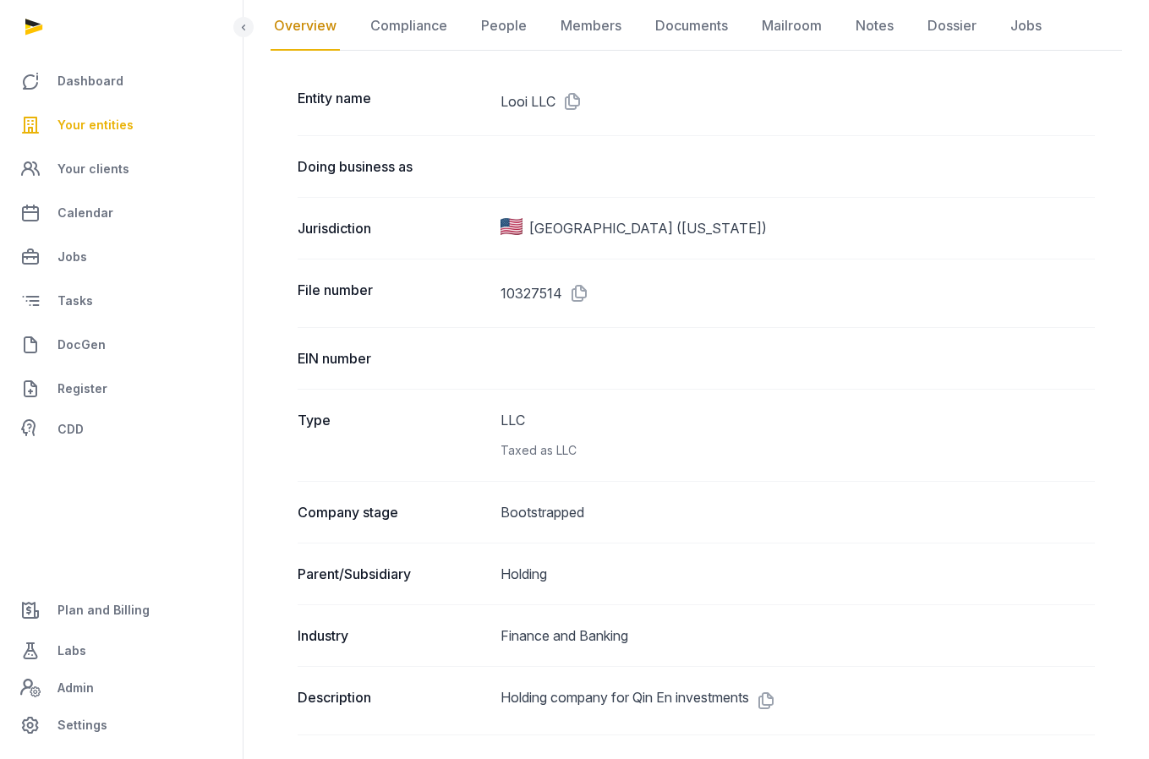
scroll to position [205, 0]
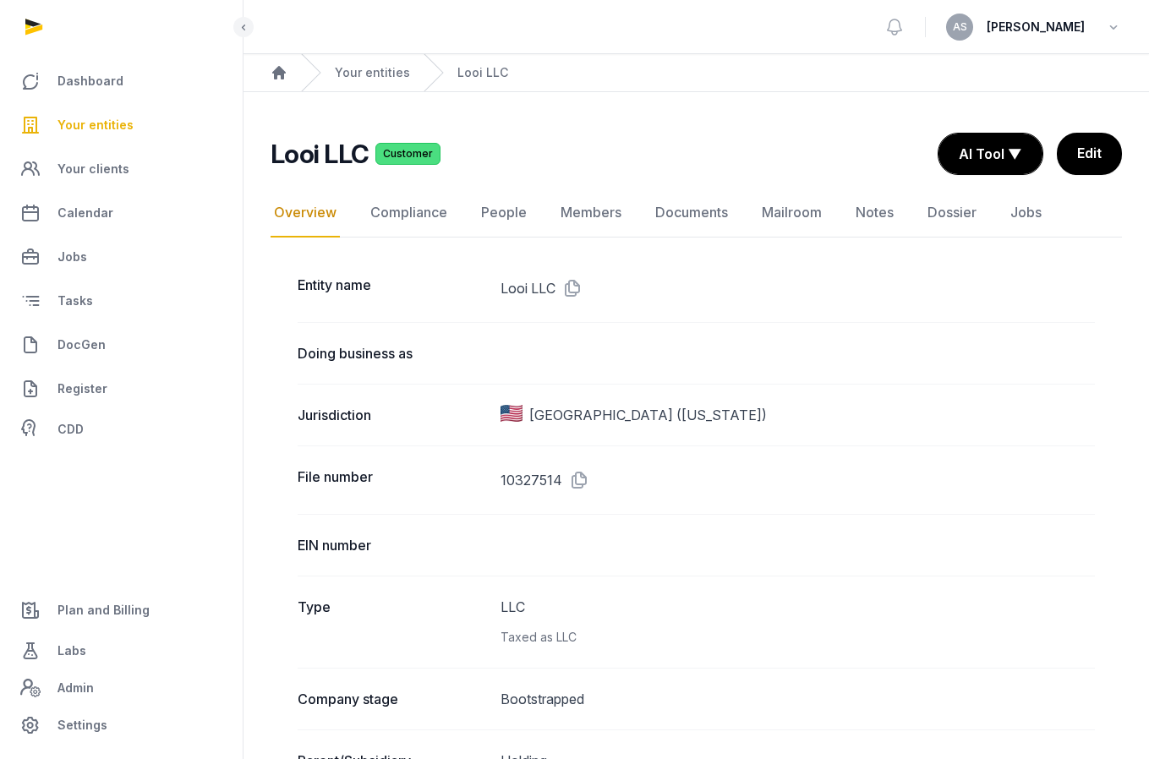
click at [102, 117] on span "Your entities" at bounding box center [95, 125] width 76 height 20
